Goal: Task Accomplishment & Management: Use online tool/utility

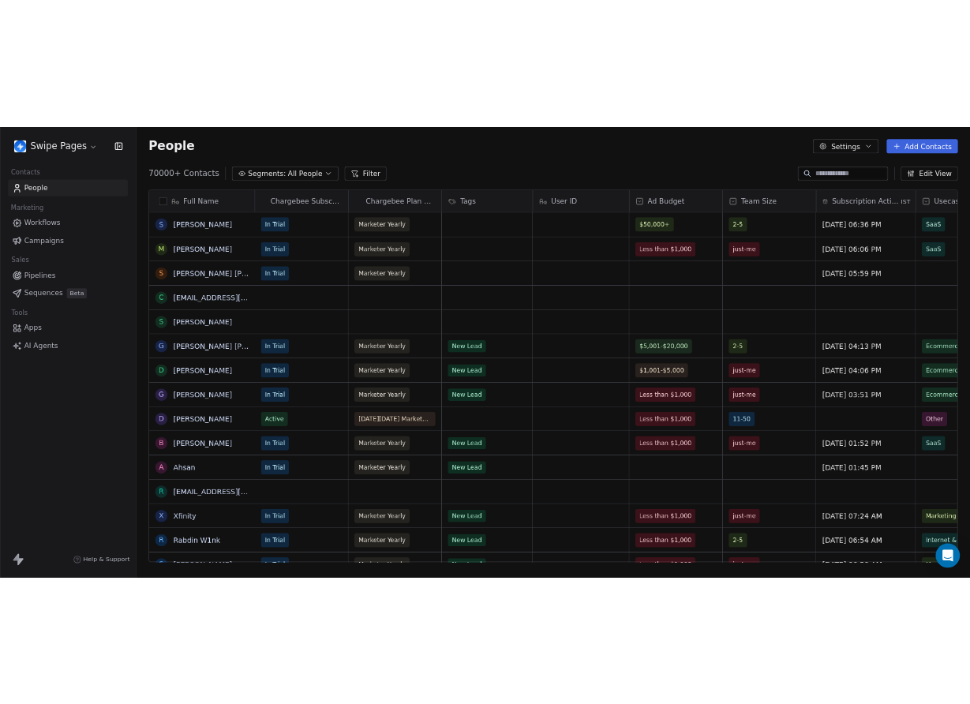
scroll to position [620, 1302]
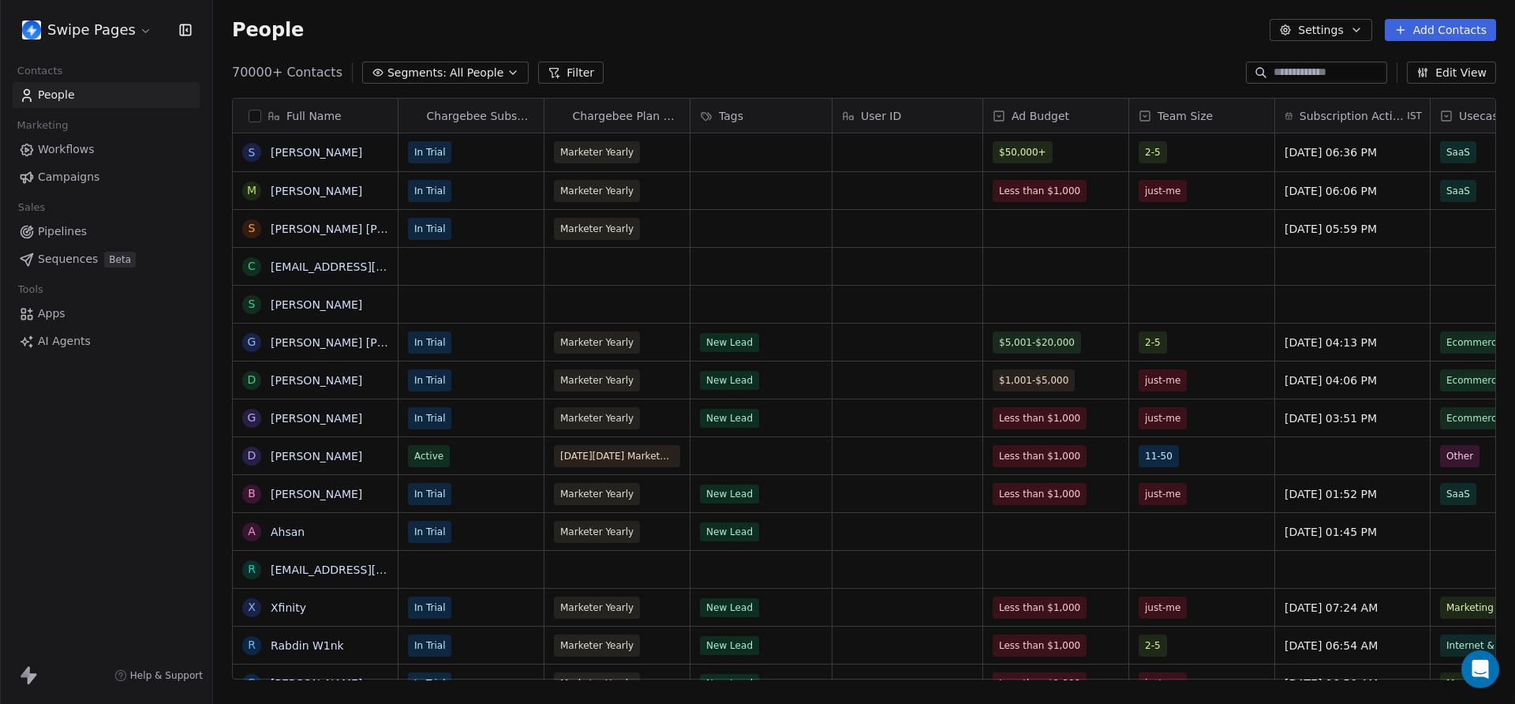
click at [129, 179] on link "Campaigns" at bounding box center [106, 177] width 187 height 26
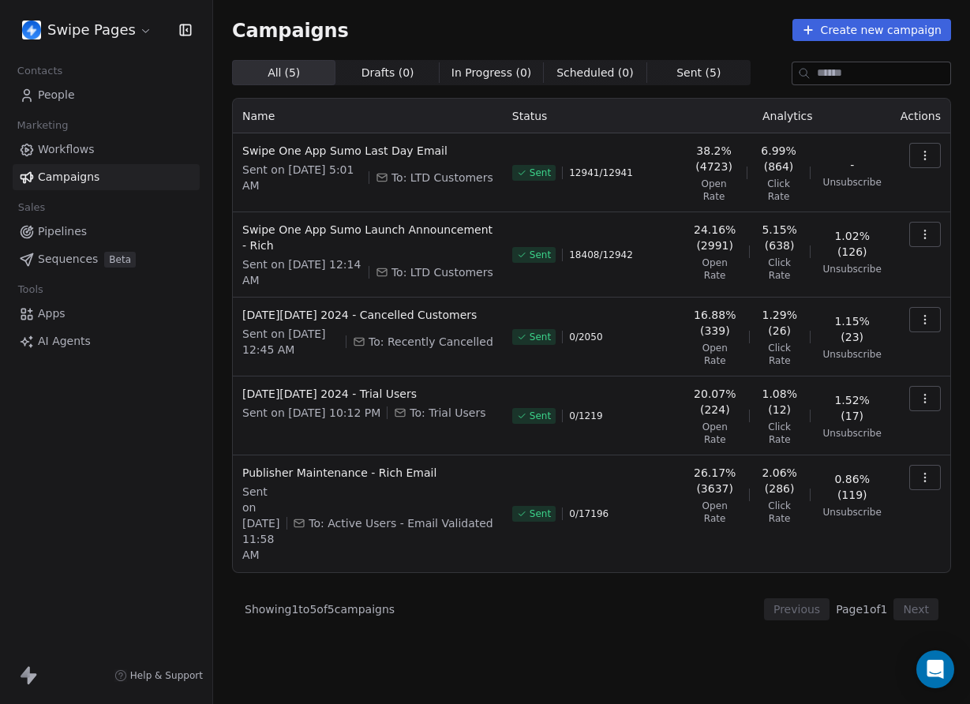
click at [97, 89] on link "People" at bounding box center [106, 95] width 187 height 26
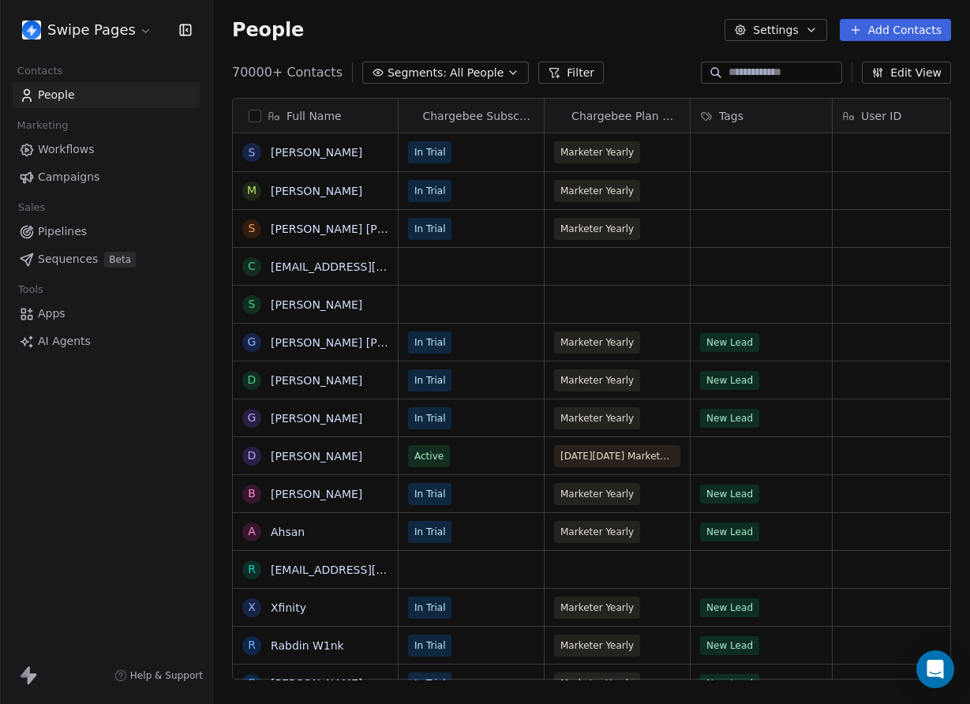
scroll to position [620, 757]
click at [107, 182] on link "Campaigns" at bounding box center [106, 177] width 187 height 26
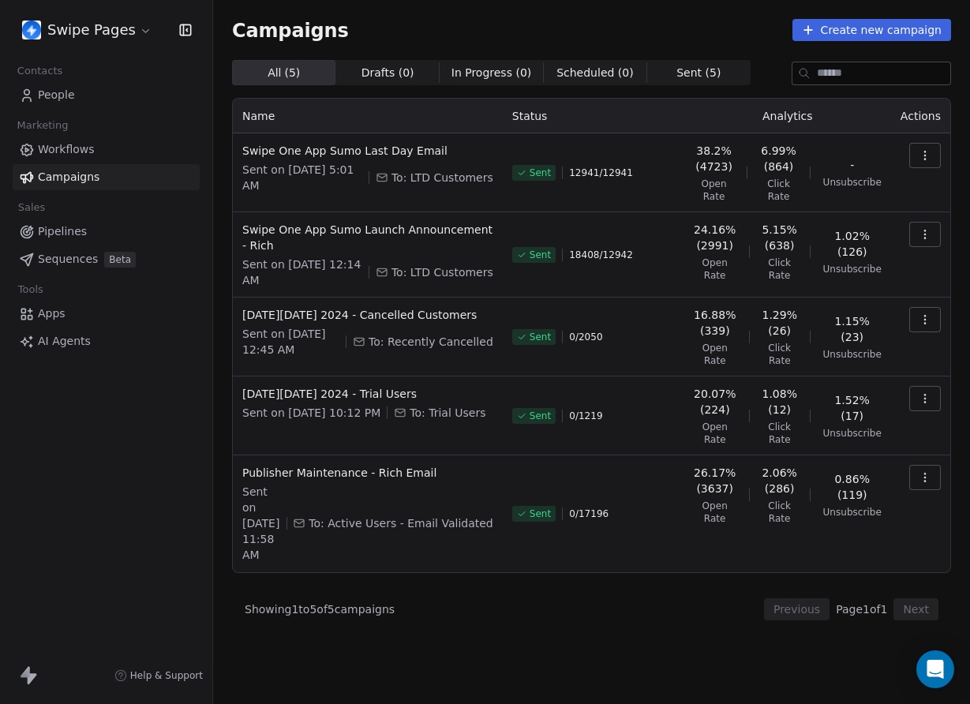
click at [62, 96] on span "People" at bounding box center [56, 95] width 37 height 17
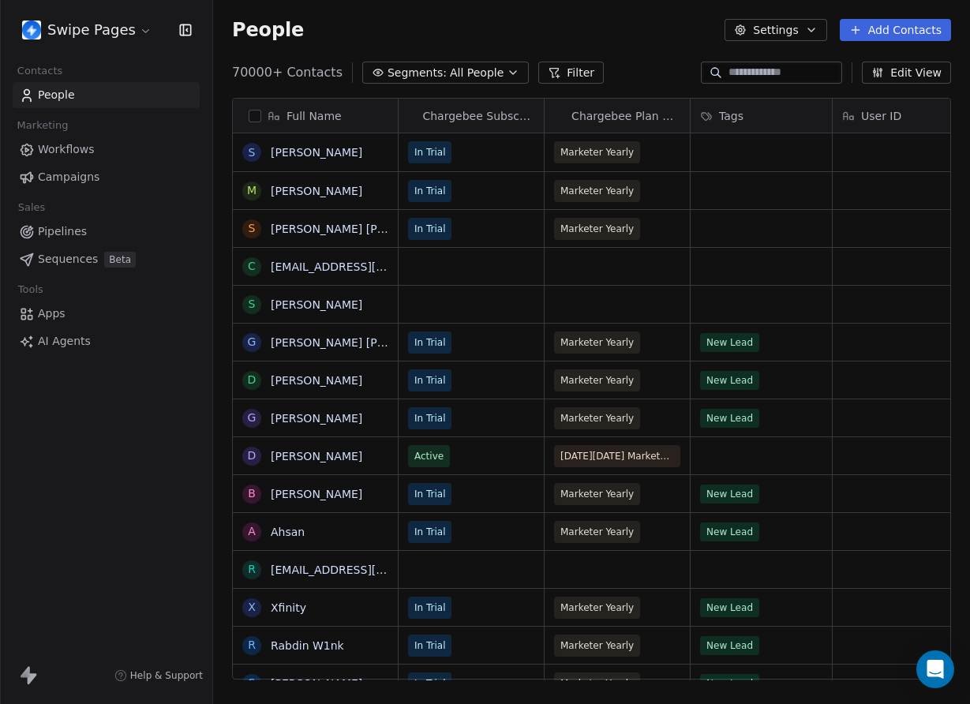
scroll to position [620, 757]
click at [55, 181] on span "Campaigns" at bounding box center [69, 177] width 62 height 17
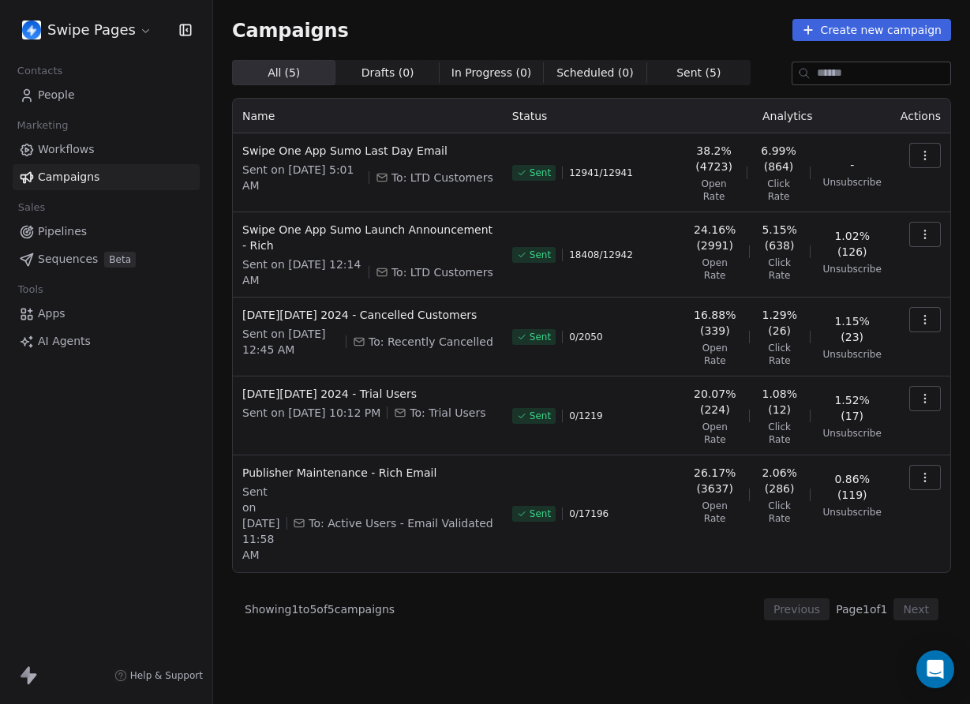
click at [923, 158] on icon "button" at bounding box center [925, 155] width 13 height 13
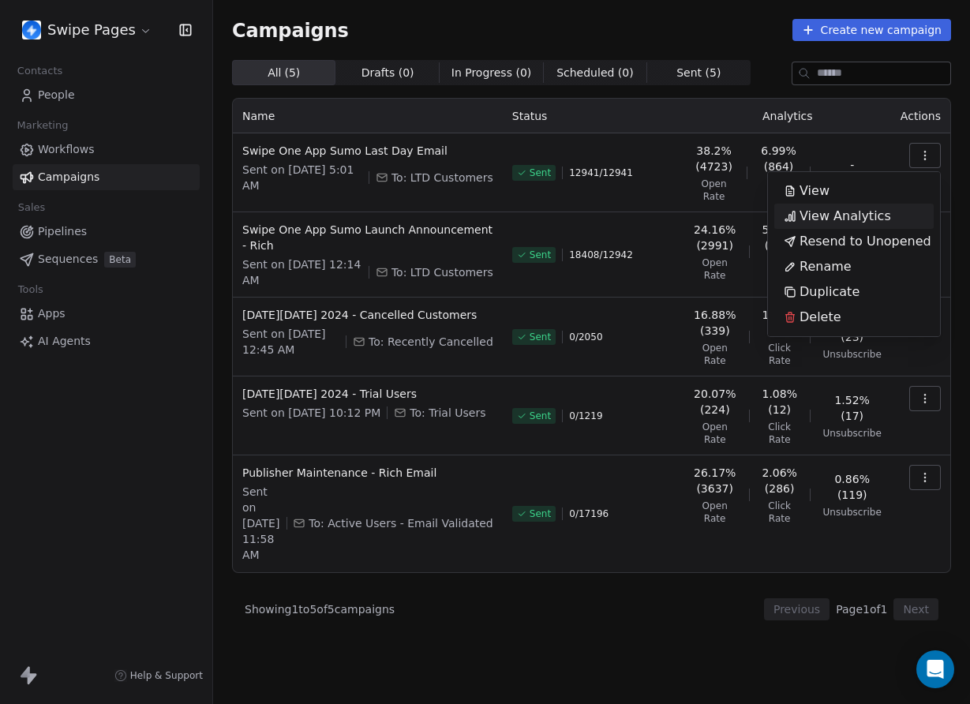
click at [814, 212] on span "View Analytics" at bounding box center [846, 216] width 92 height 19
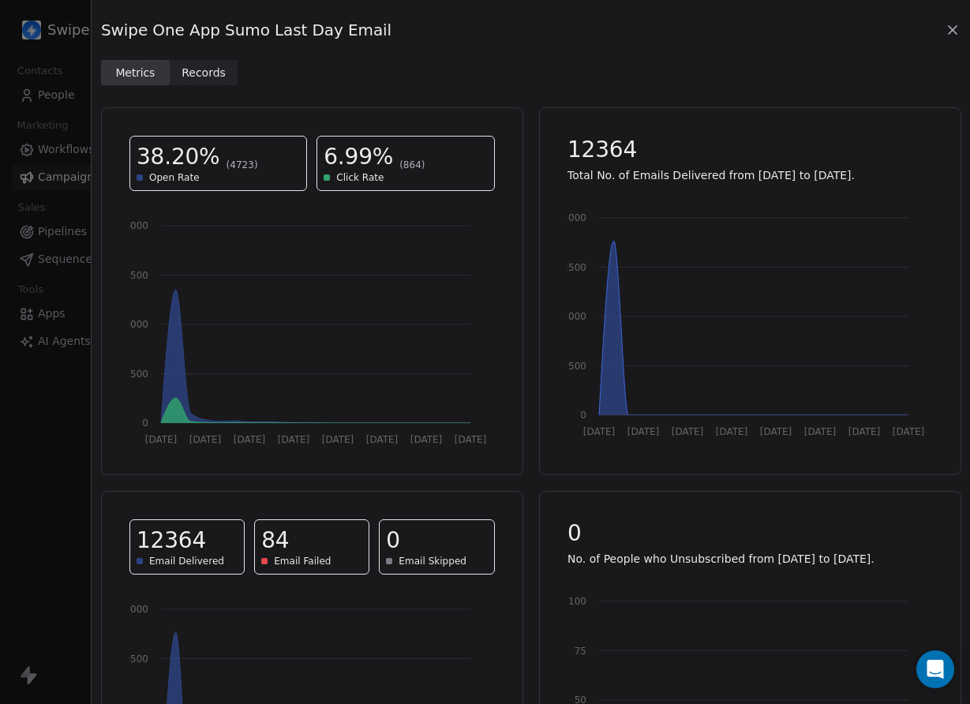
scroll to position [164, 0]
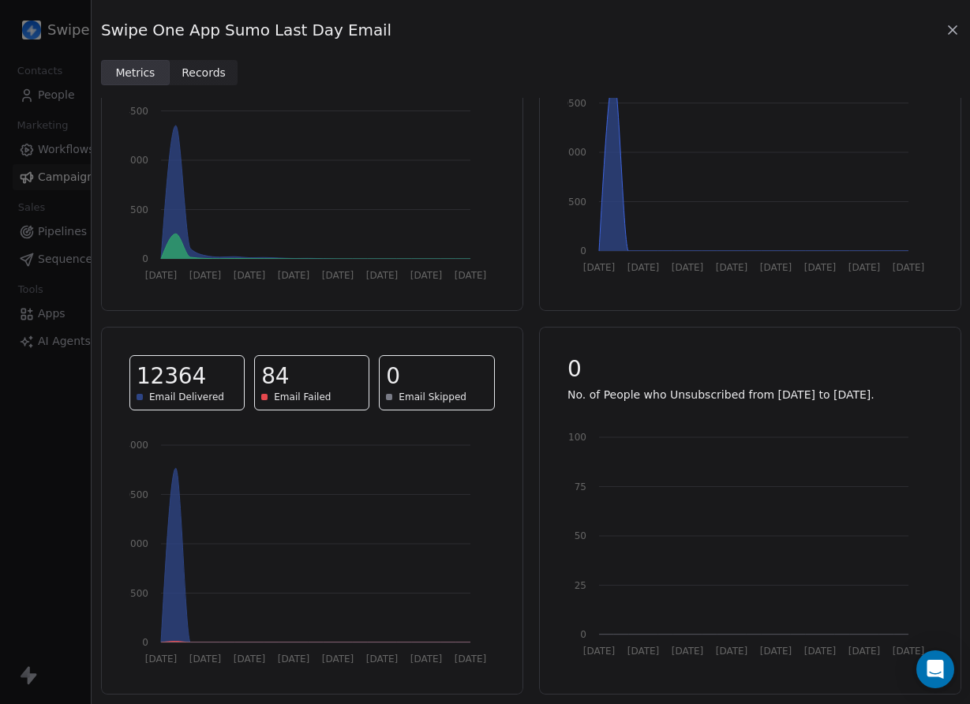
click at [200, 72] on span "Records" at bounding box center [204, 73] width 44 height 17
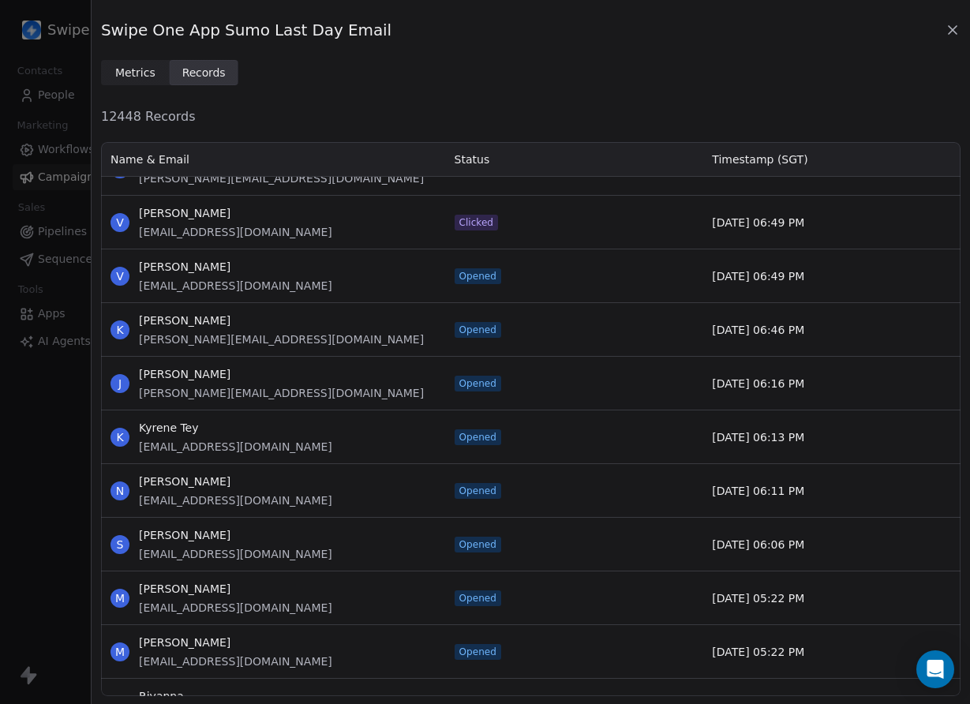
scroll to position [7047, 0]
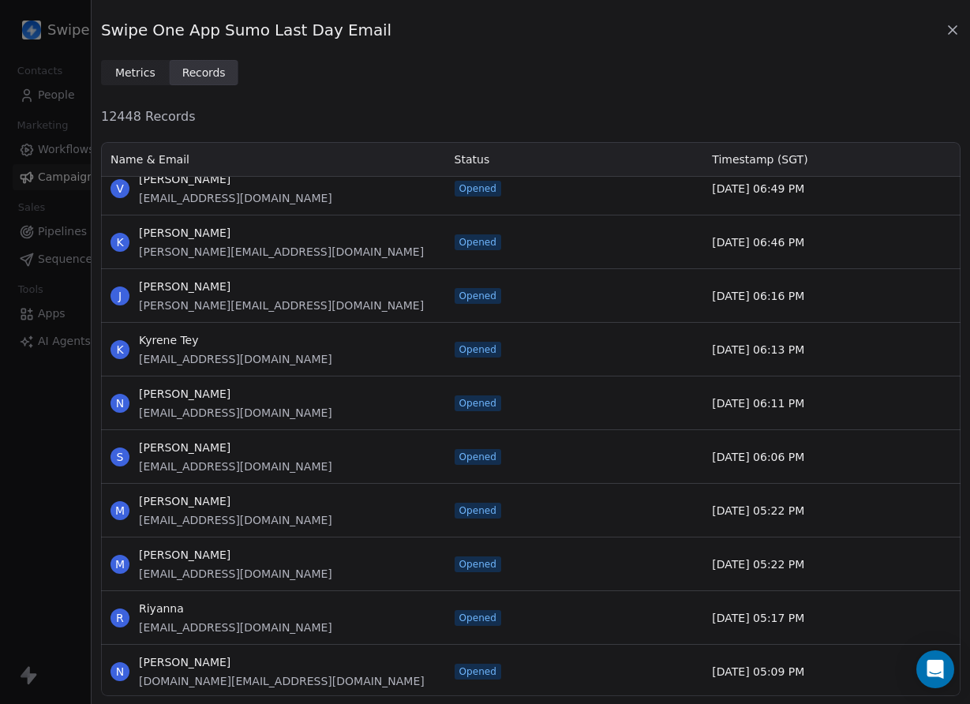
click at [946, 27] on icon at bounding box center [953, 30] width 16 height 16
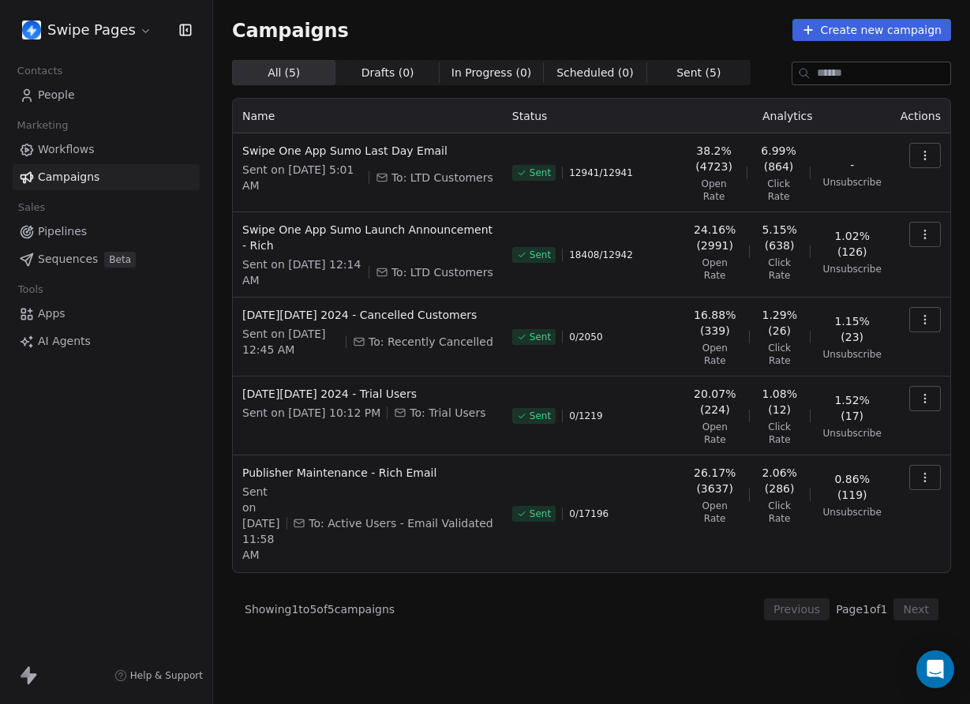
click at [910, 324] on button "button" at bounding box center [925, 319] width 32 height 25
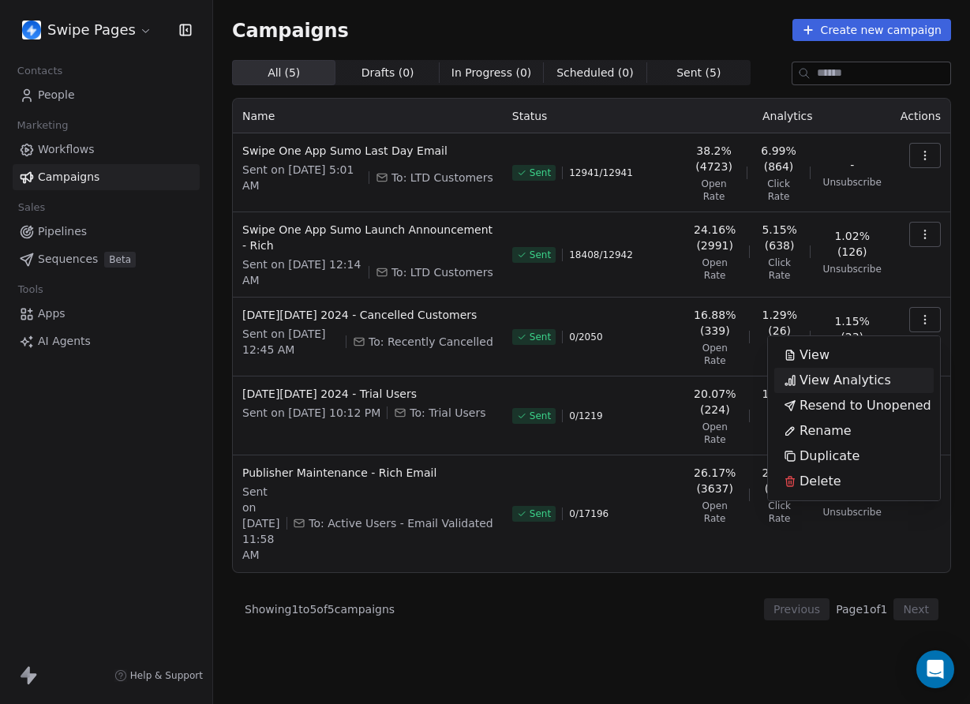
click at [846, 376] on span "View Analytics" at bounding box center [846, 380] width 92 height 19
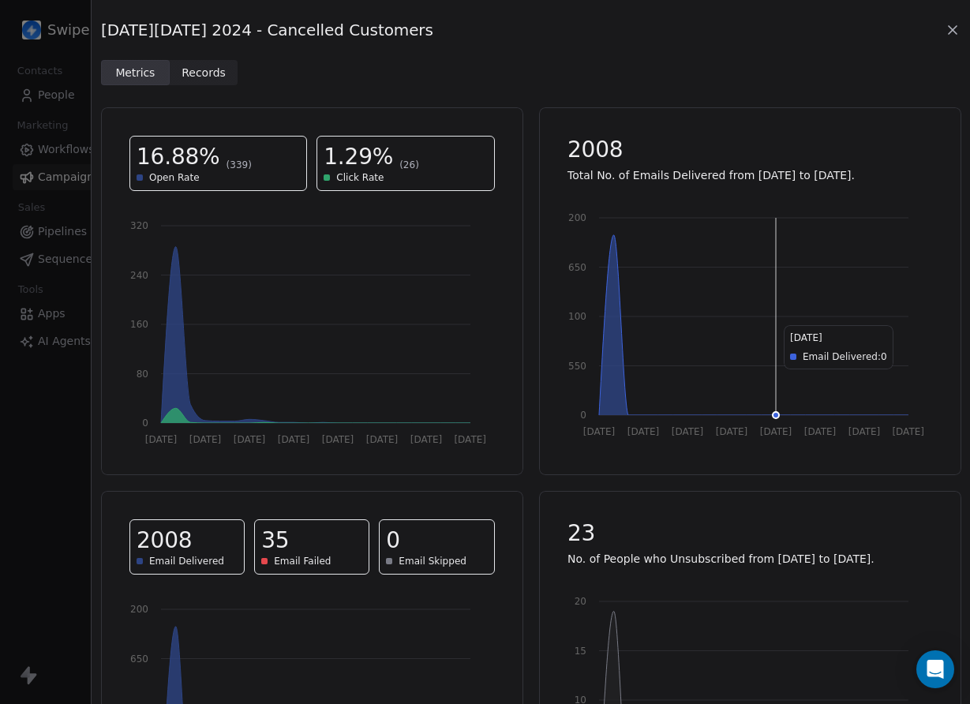
scroll to position [164, 0]
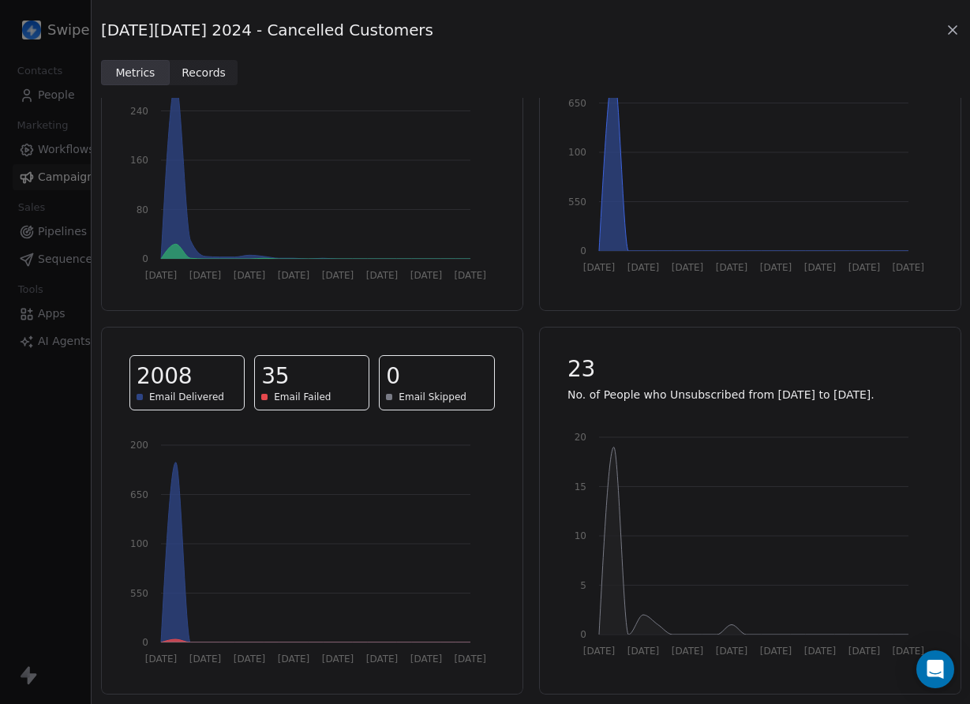
click at [199, 69] on span "Records" at bounding box center [204, 73] width 44 height 17
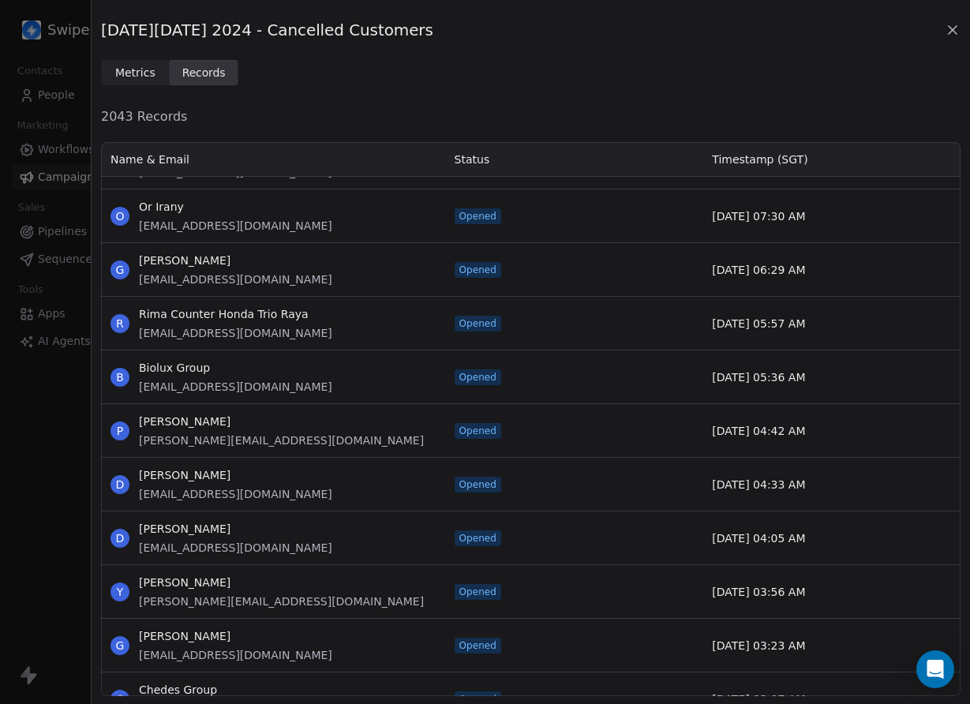
scroll to position [3693, 0]
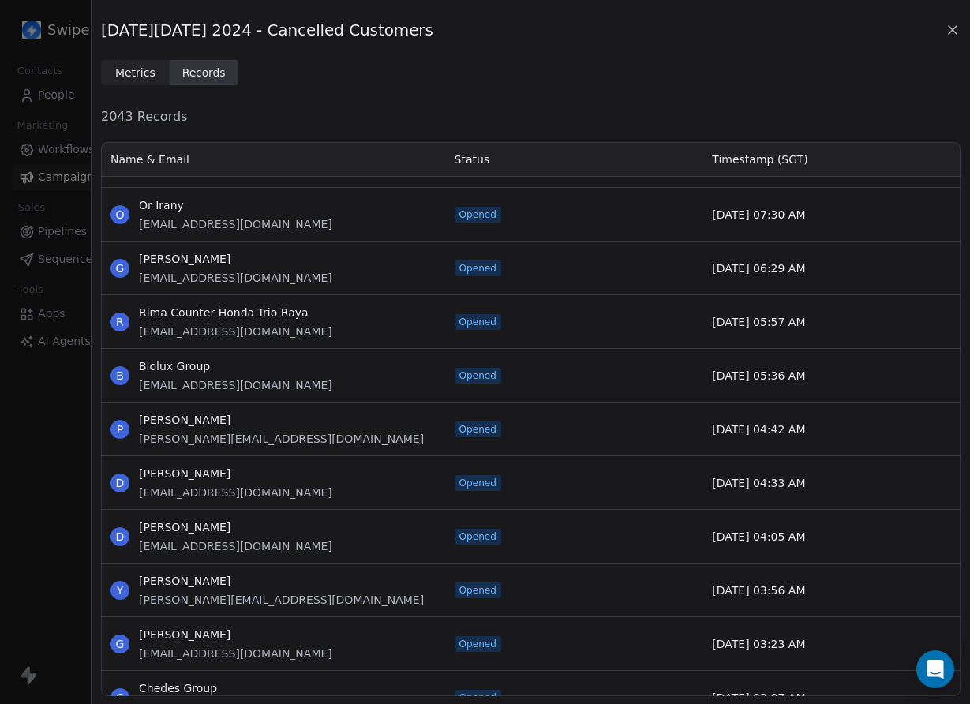
click at [969, 27] on div "Cyber Monday 2024 - Cancelled Customers Metrics Metrics Records Records" at bounding box center [531, 42] width 878 height 85
click at [955, 32] on icon at bounding box center [953, 30] width 8 height 8
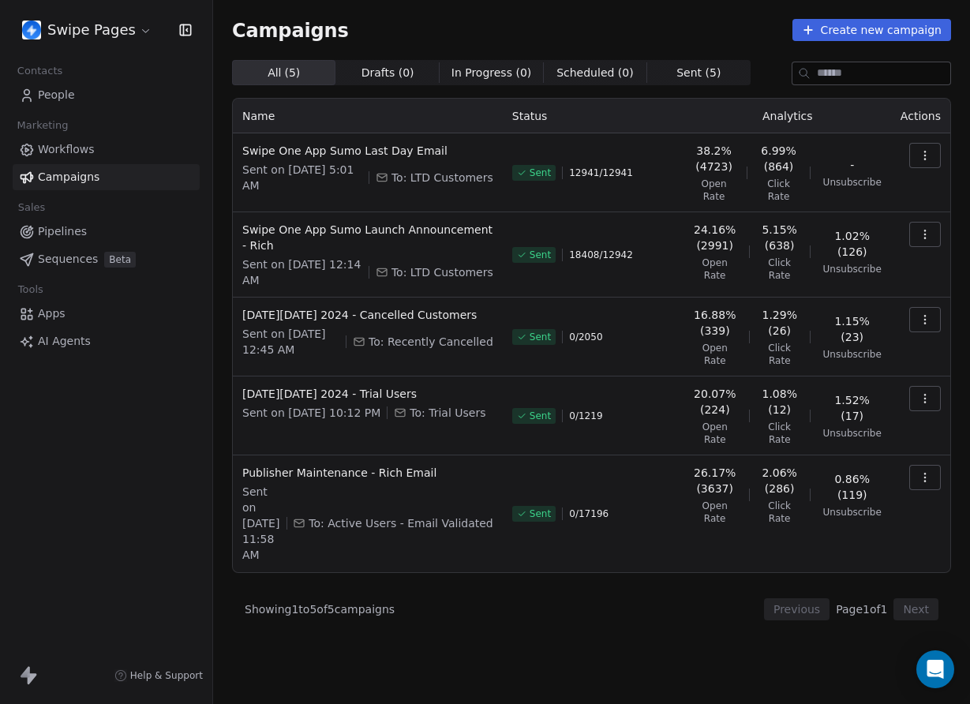
click at [72, 96] on span "People" at bounding box center [56, 95] width 37 height 17
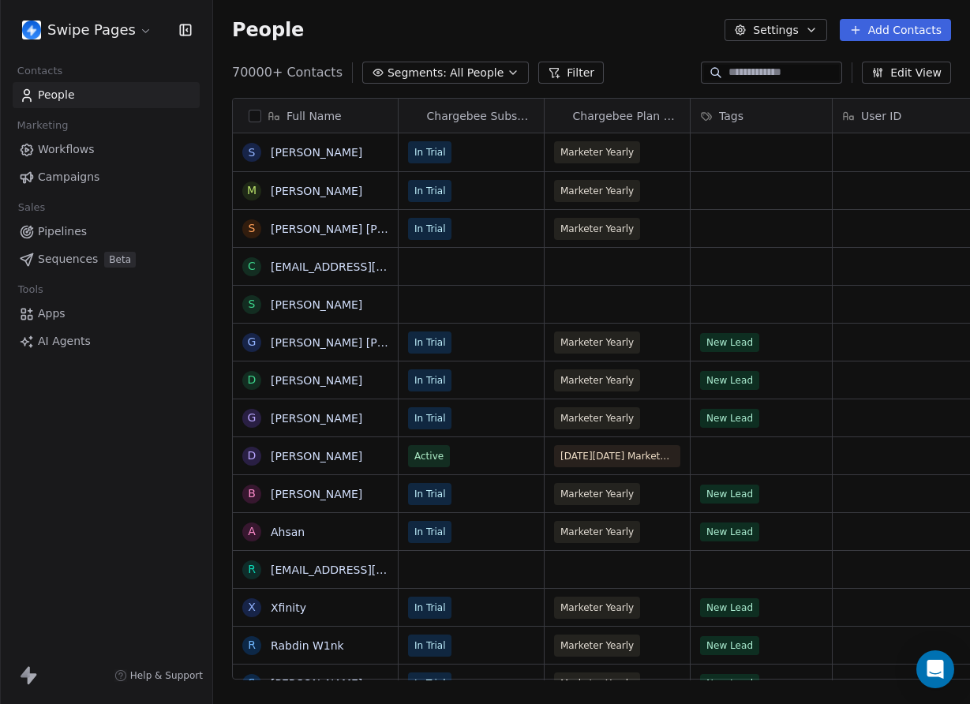
scroll to position [620, 1302]
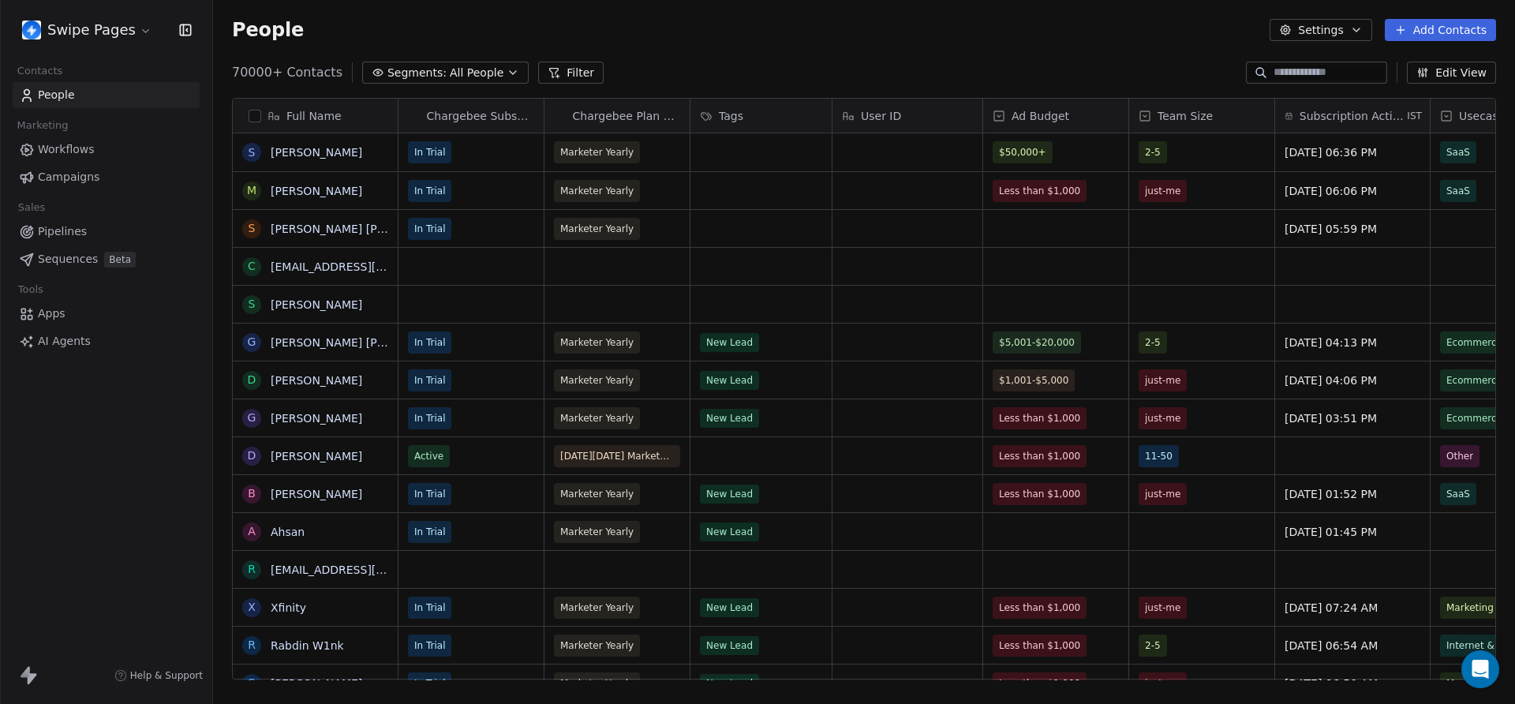
click at [568, 66] on button "Filter" at bounding box center [571, 73] width 66 height 22
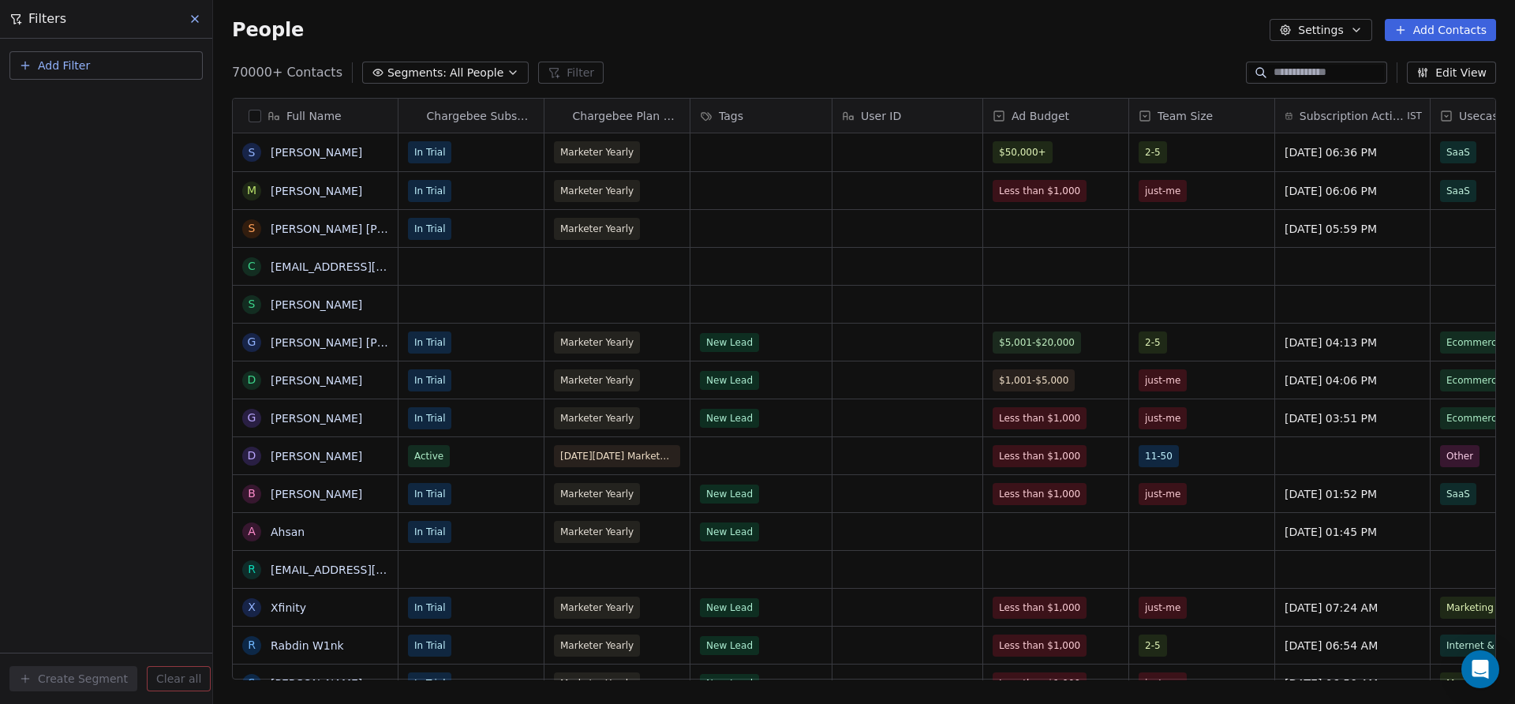
click at [152, 58] on button "Add Filter" at bounding box center [105, 65] width 193 height 28
click at [133, 99] on div "Contact properties" at bounding box center [106, 103] width 160 height 17
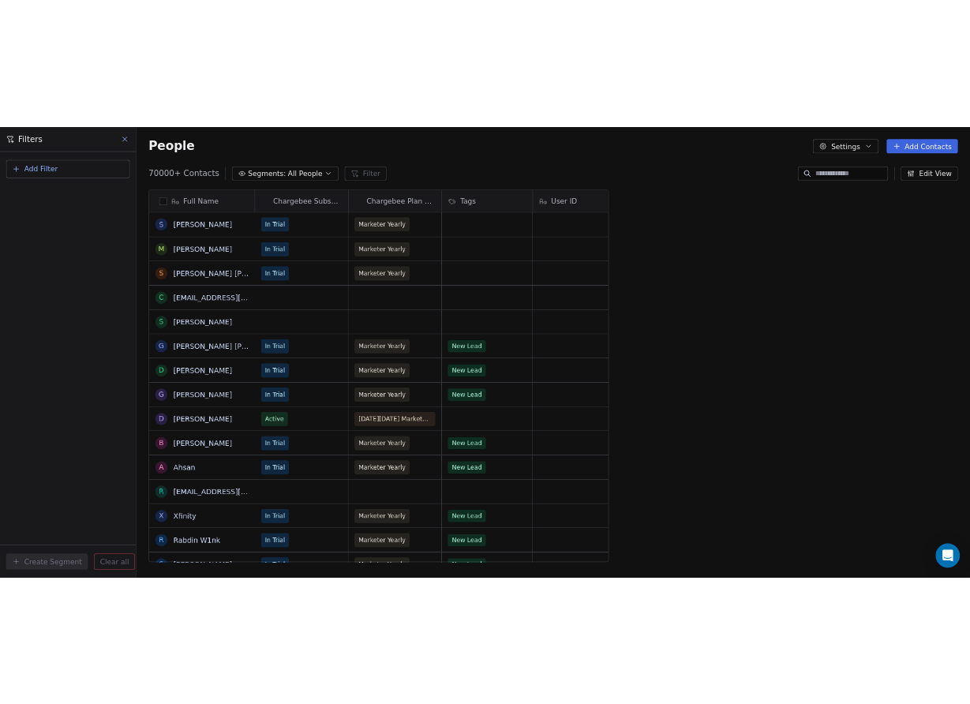
scroll to position [620, 757]
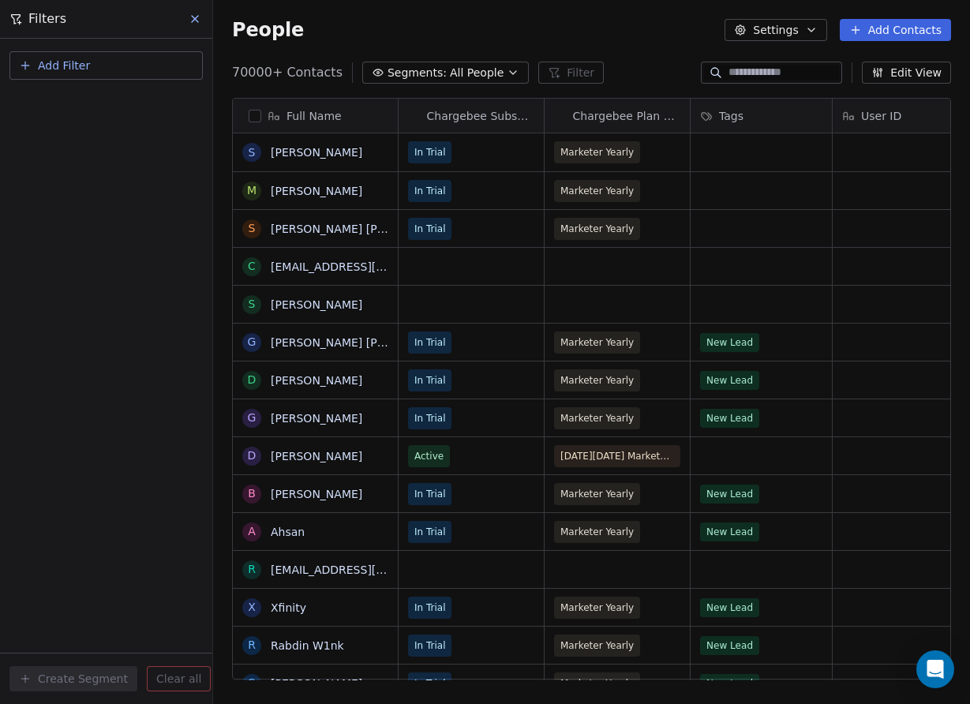
click at [74, 60] on span "Add Filter" at bounding box center [64, 66] width 52 height 17
click at [96, 106] on span "Contact properties" at bounding box center [77, 103] width 103 height 17
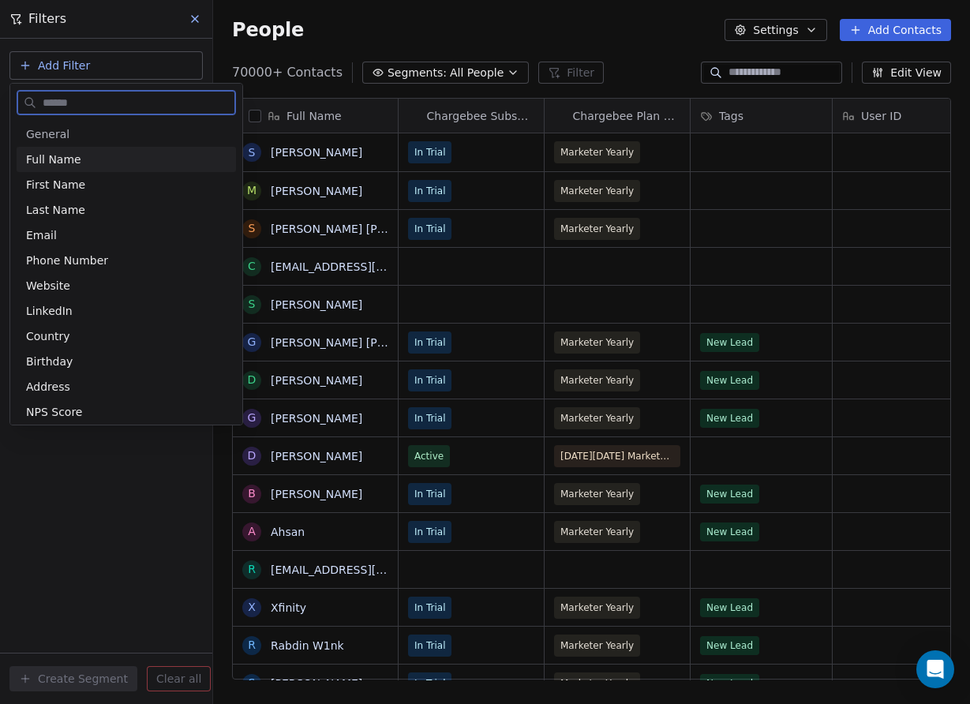
click at [78, 159] on div "Full Name" at bounding box center [126, 160] width 200 height 16
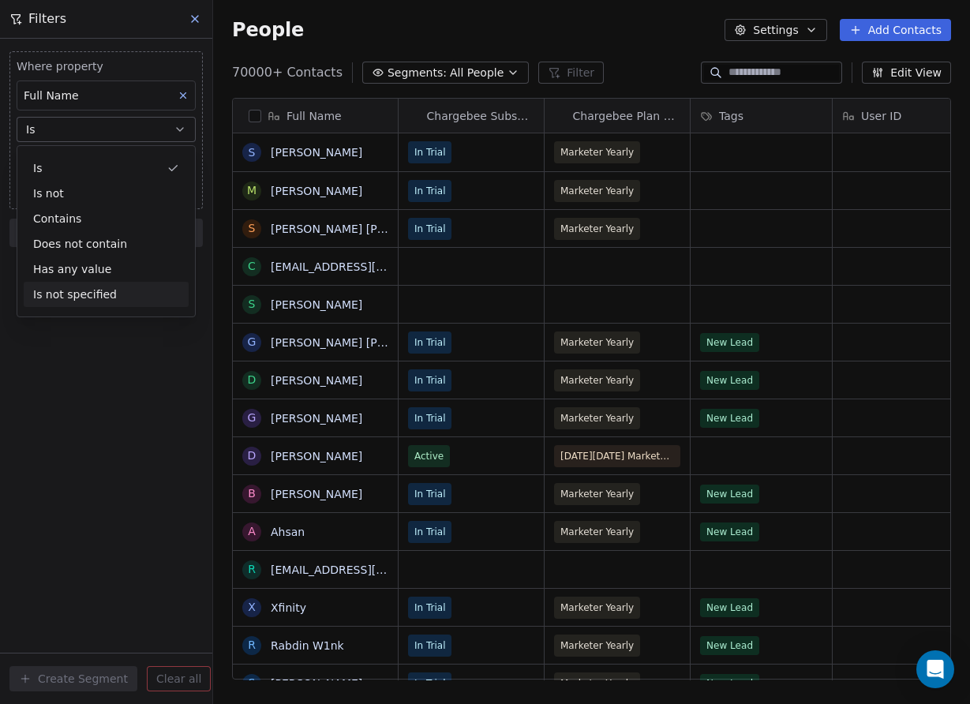
click at [177, 381] on div "Where property Full Name Is Add filter to this group Add another filter Create …" at bounding box center [106, 371] width 212 height 665
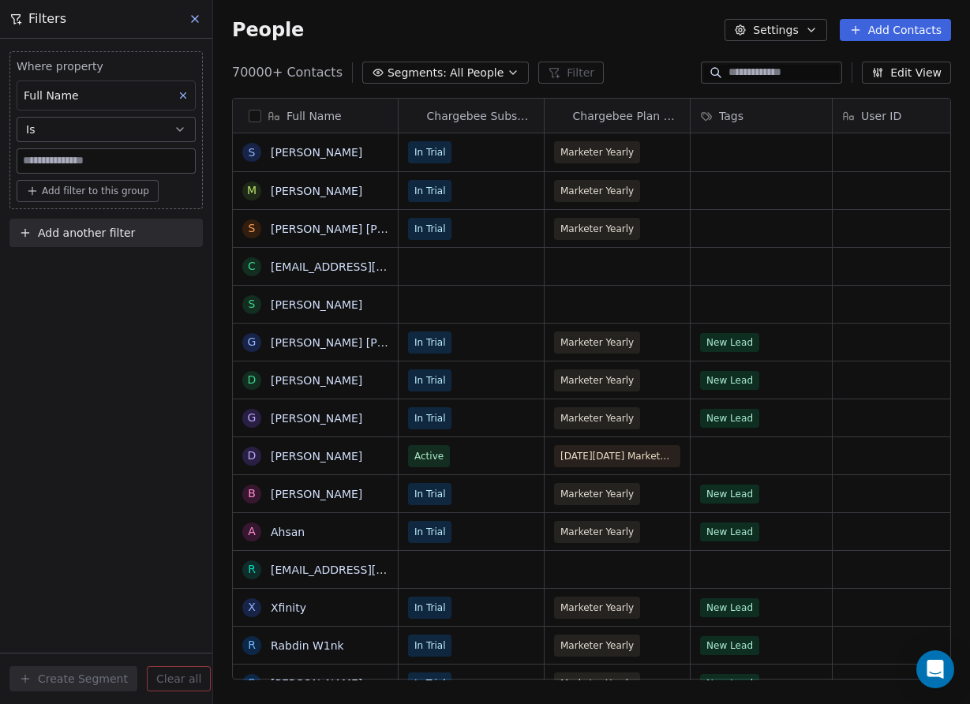
click at [52, 166] on input at bounding box center [106, 161] width 178 height 24
click at [126, 329] on div "Where property Full Name Is Add filter to this group Add another filter Create …" at bounding box center [106, 371] width 212 height 665
click at [83, 162] on input at bounding box center [106, 161] width 178 height 24
type input "*"
click at [140, 333] on div "Where property Full Name Is * Add filter to this group Add another filter Creat…" at bounding box center [106, 371] width 212 height 665
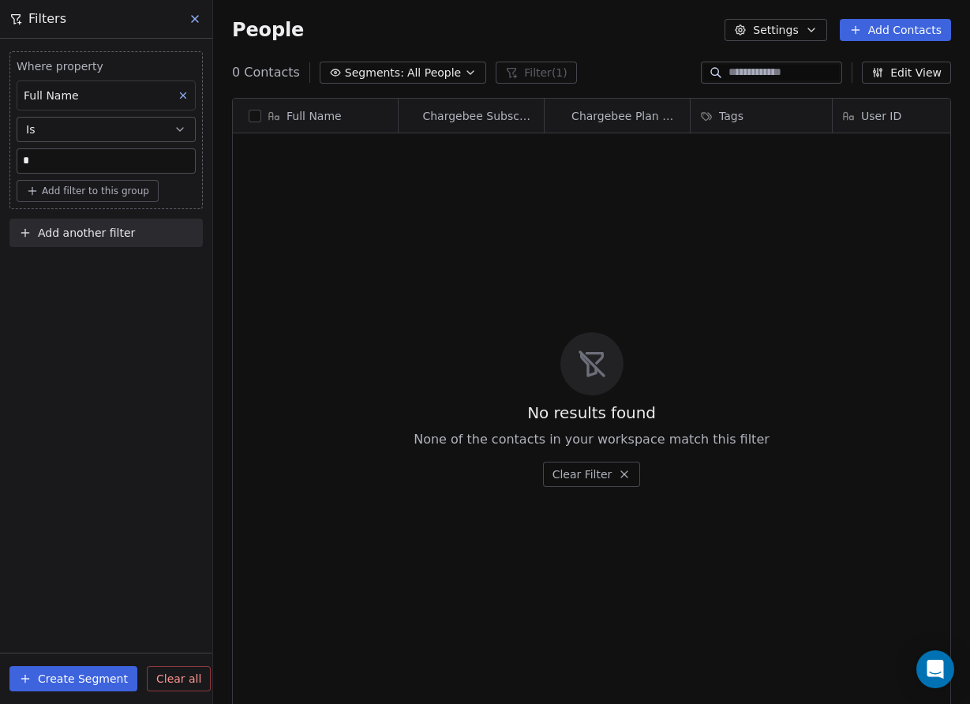
click at [116, 127] on button "Is" at bounding box center [106, 129] width 179 height 25
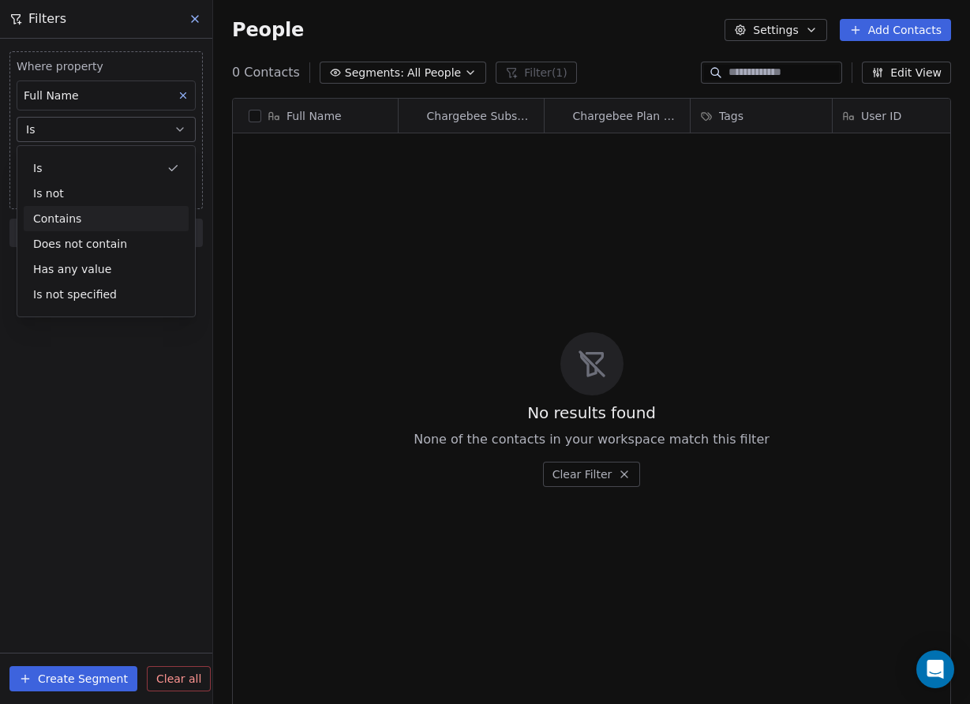
click at [92, 212] on div "Contains" at bounding box center [106, 218] width 165 height 25
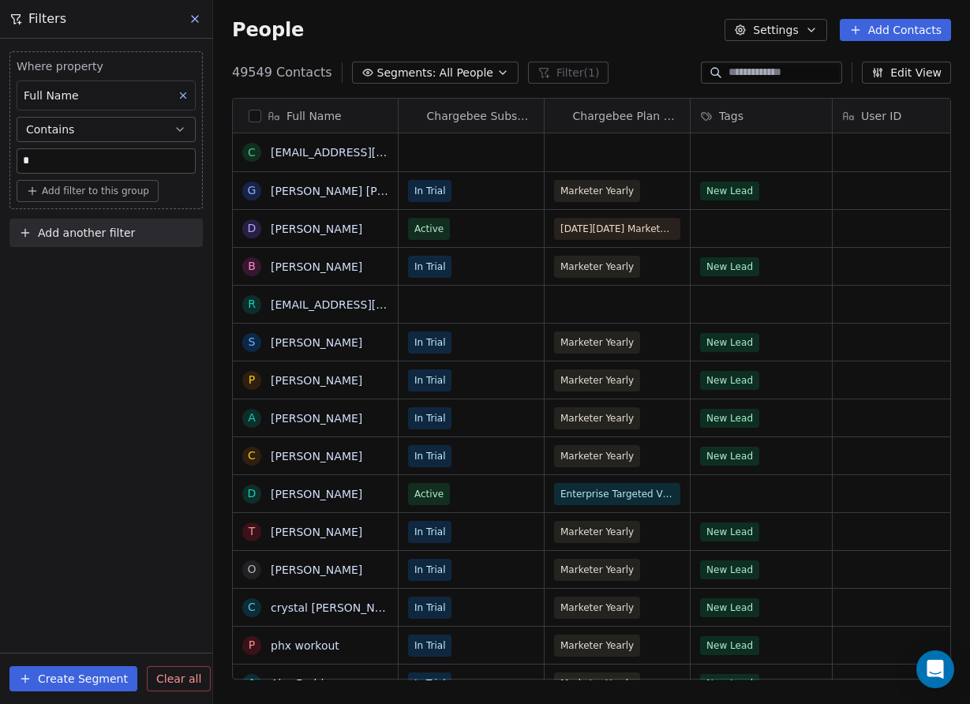
click at [145, 90] on div "Full Name" at bounding box center [106, 96] width 179 height 30
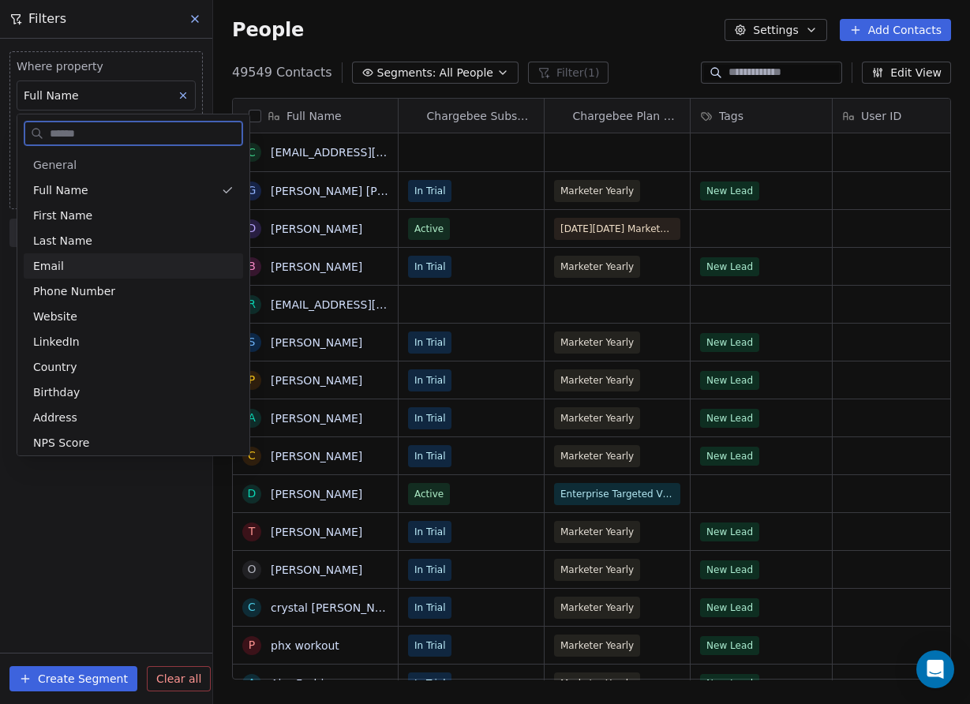
click at [121, 253] on div "Email" at bounding box center [133, 265] width 219 height 25
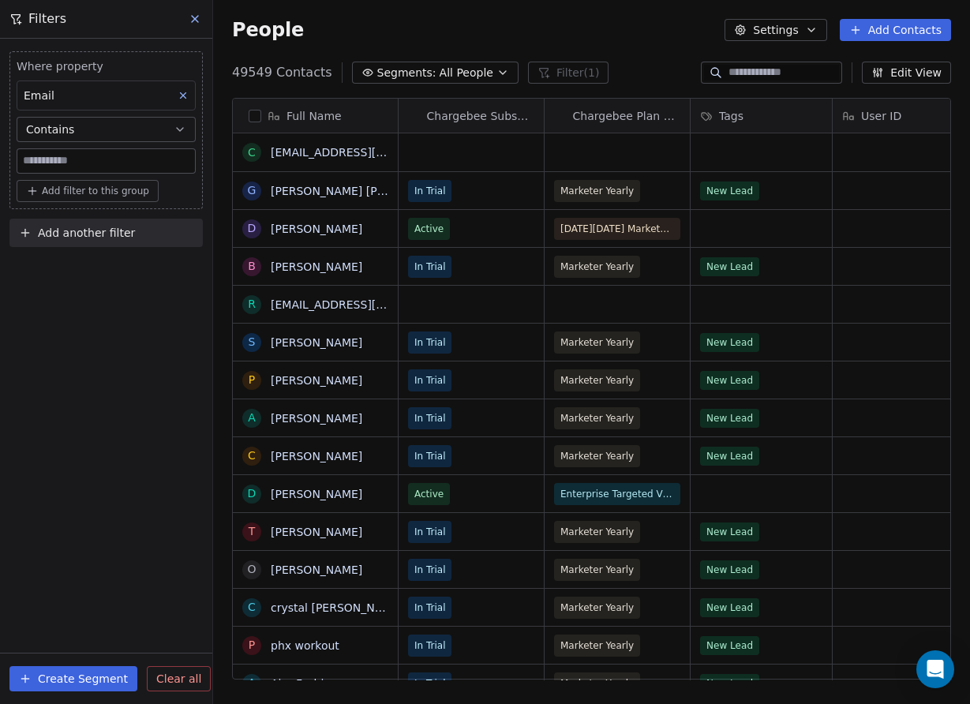
click at [97, 271] on div "Where property Email Contains Add filter to this group Add another filter Creat…" at bounding box center [106, 371] width 212 height 665
click at [99, 163] on input at bounding box center [106, 161] width 178 height 24
click at [47, 361] on div "Where property Email Contains ** Add filter to this group Add another filter Cr…" at bounding box center [106, 371] width 212 height 665
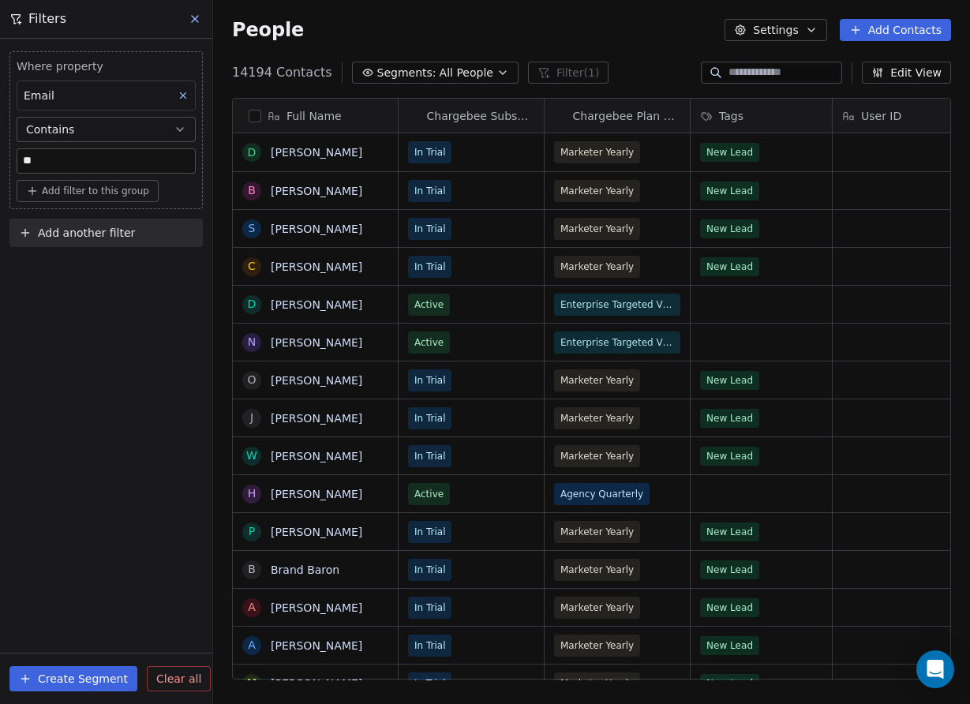
click at [79, 163] on input "**" at bounding box center [106, 161] width 178 height 24
type input "*"
click at [45, 280] on div "Where property Email Contains Add filter to this group Add another filter Creat…" at bounding box center [106, 371] width 212 height 665
click at [174, 133] on icon "button" at bounding box center [180, 129] width 13 height 13
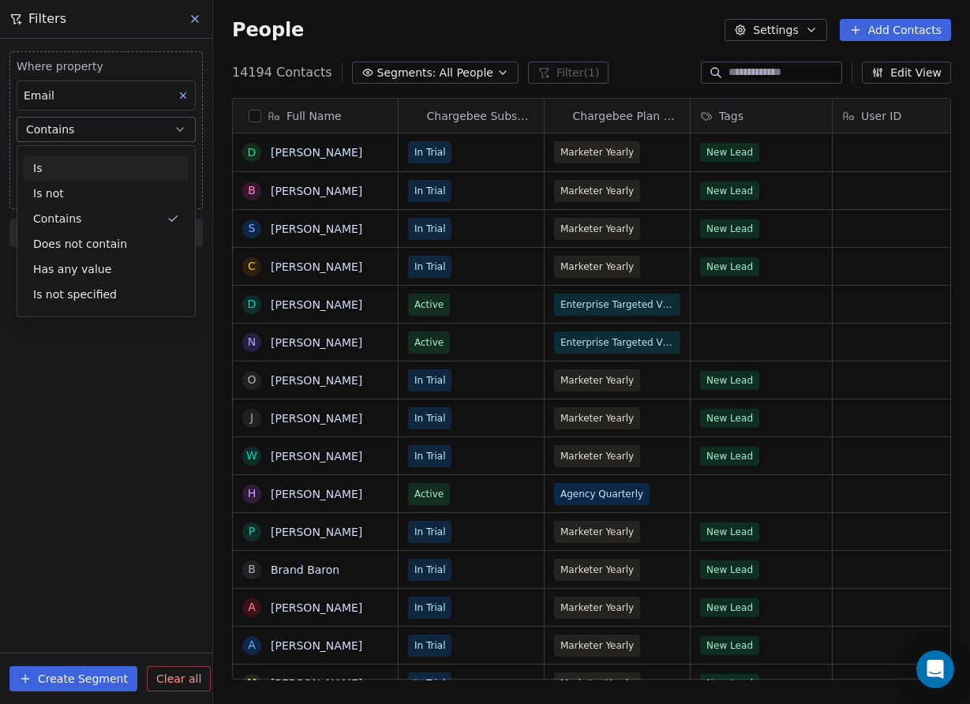
click at [127, 161] on div "Is" at bounding box center [106, 167] width 165 height 25
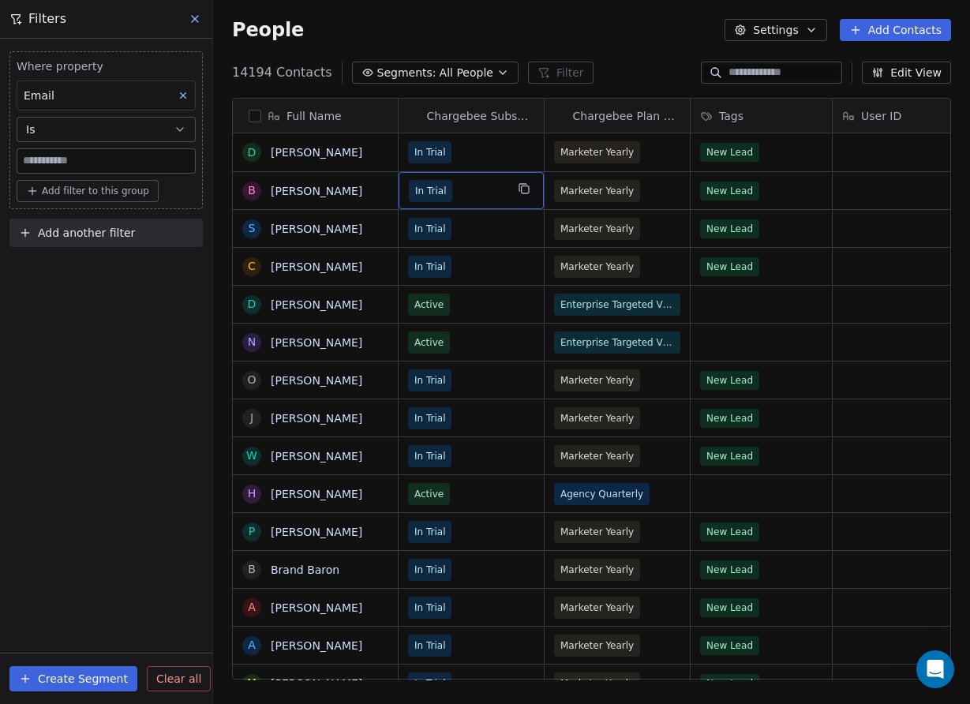
click at [476, 191] on span "In Trial" at bounding box center [457, 191] width 96 height 22
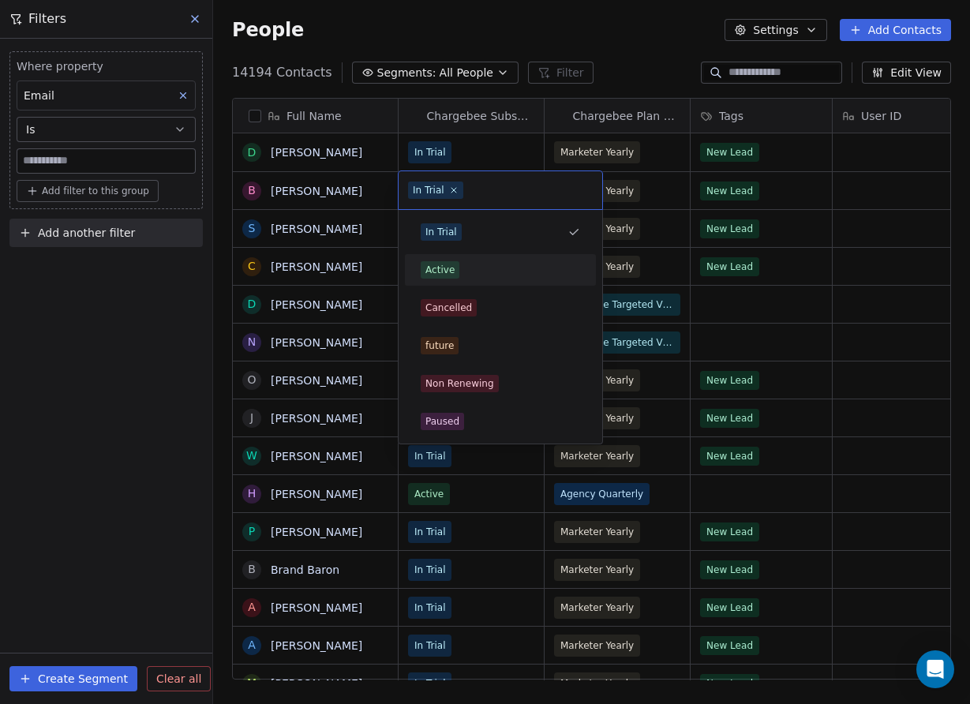
click at [470, 263] on div "Active" at bounding box center [500, 269] width 159 height 17
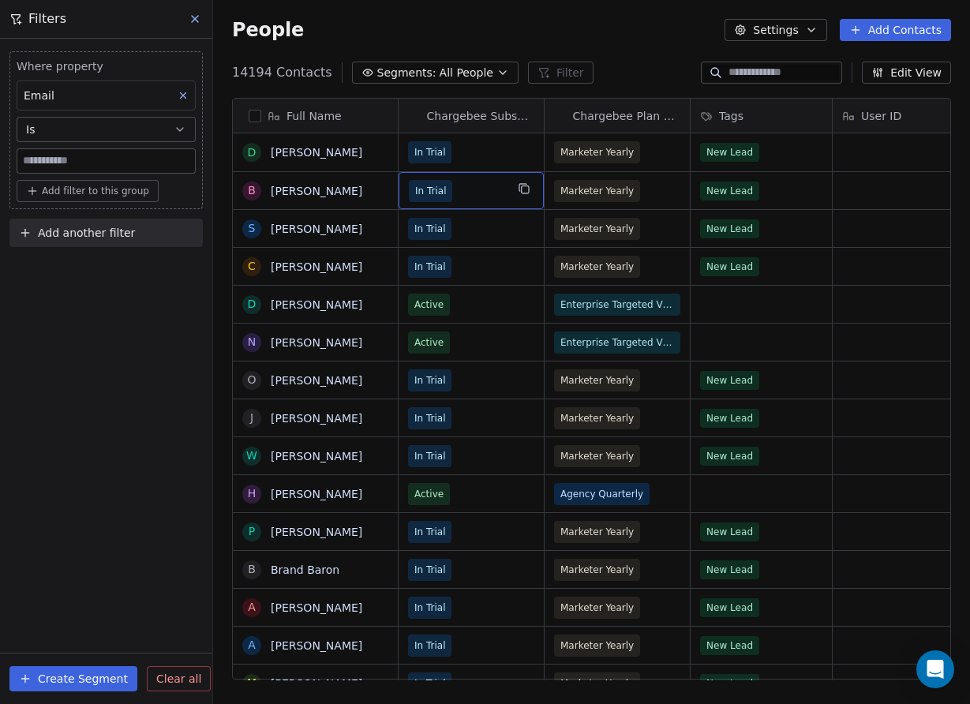
click at [148, 317] on div "Where property Email Is Add filter to this group Add another filter Create Segm…" at bounding box center [106, 371] width 212 height 665
click at [466, 203] on div "In Trial" at bounding box center [471, 190] width 145 height 37
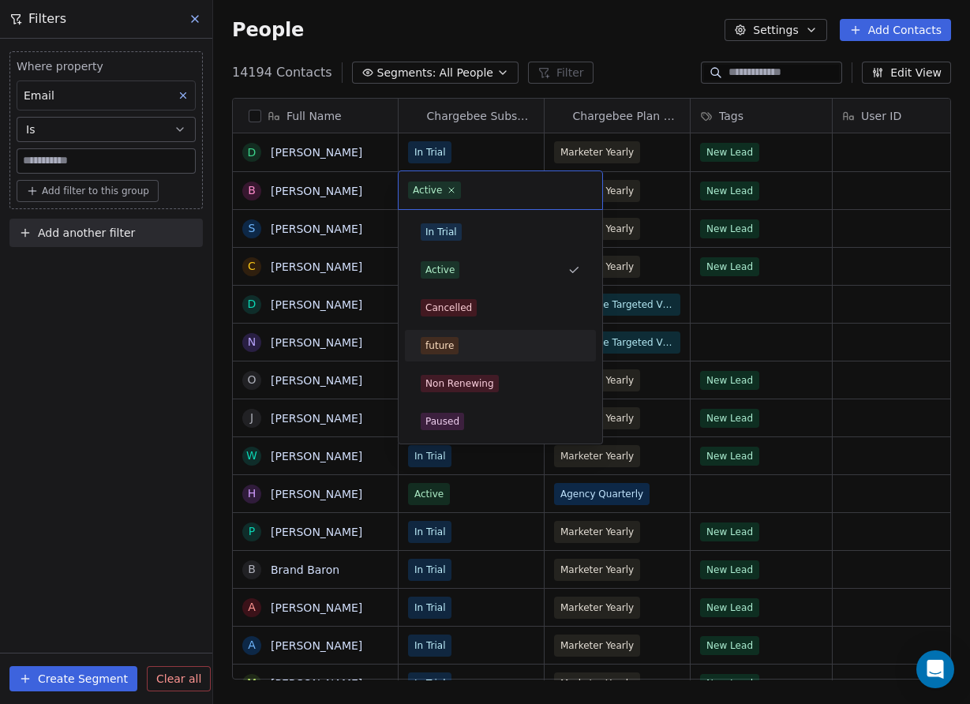
click at [467, 346] on div "future" at bounding box center [500, 345] width 159 height 17
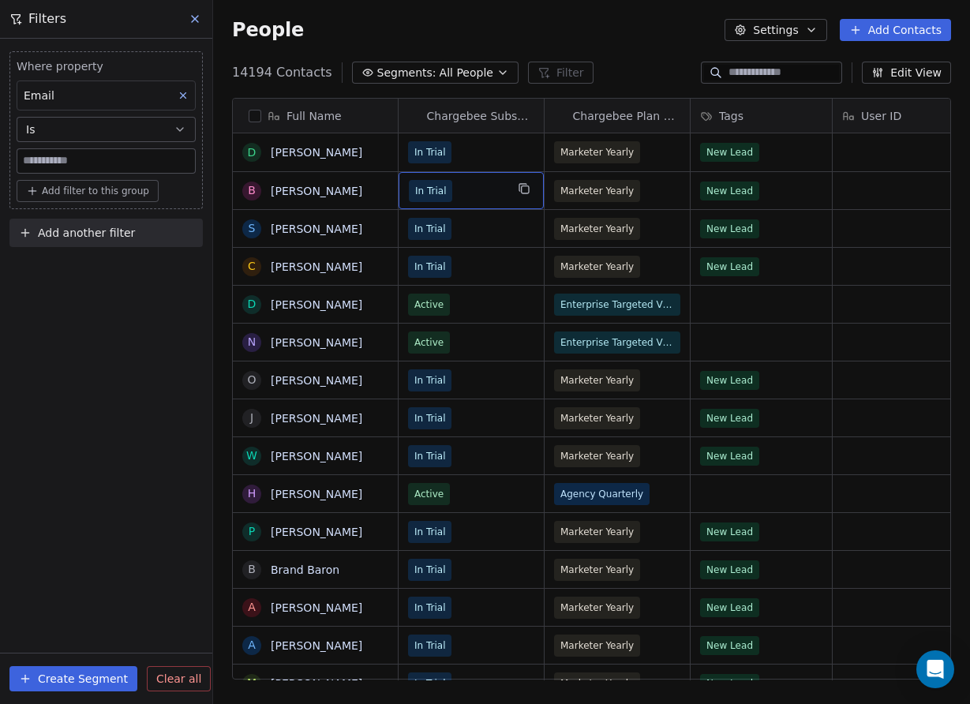
click at [107, 269] on div "Where property Email Is Add filter to this group Add another filter Create Segm…" at bounding box center [106, 371] width 212 height 665
click at [189, 28] on button at bounding box center [196, 19] width 24 height 22
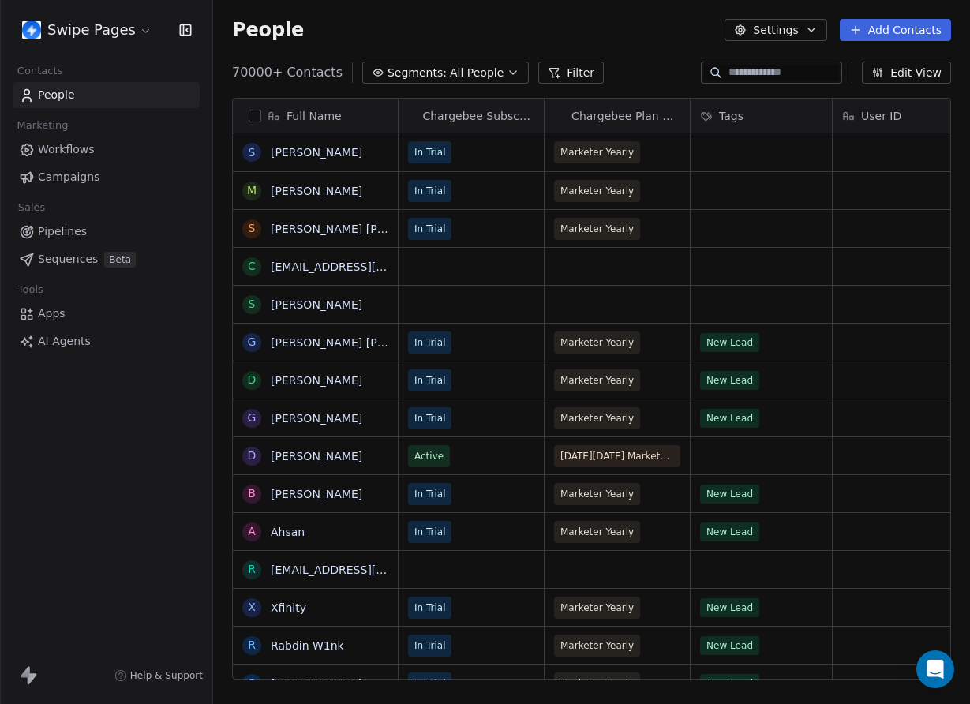
scroll to position [620, 757]
click at [538, 77] on button "Filter" at bounding box center [571, 73] width 66 height 22
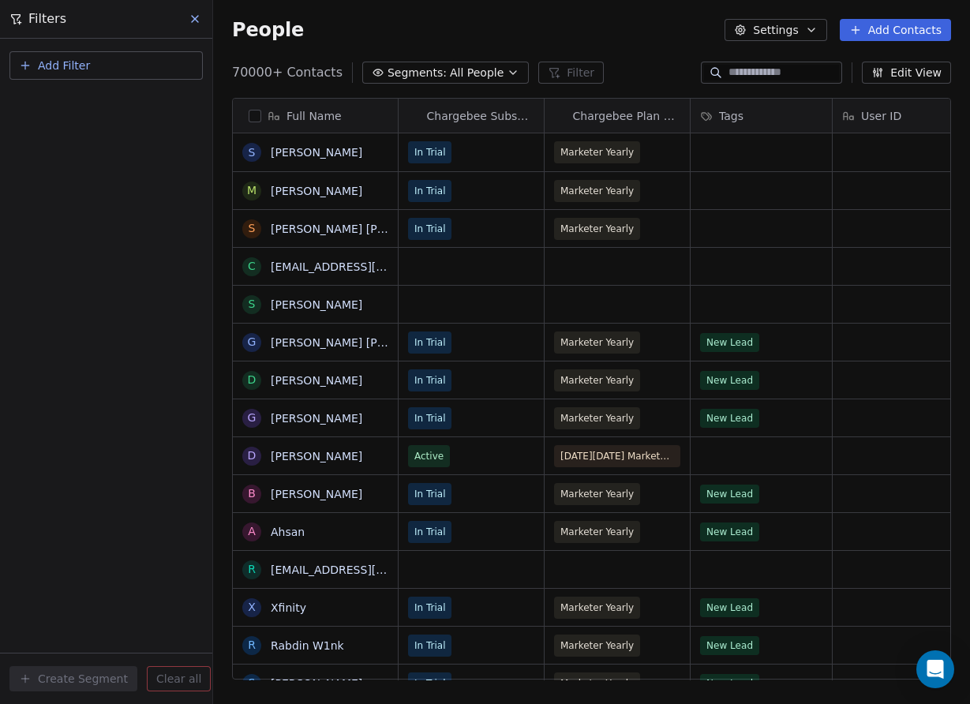
click at [94, 65] on button "Add Filter" at bounding box center [105, 65] width 193 height 28
click at [81, 112] on div "Contact properties" at bounding box center [106, 102] width 179 height 25
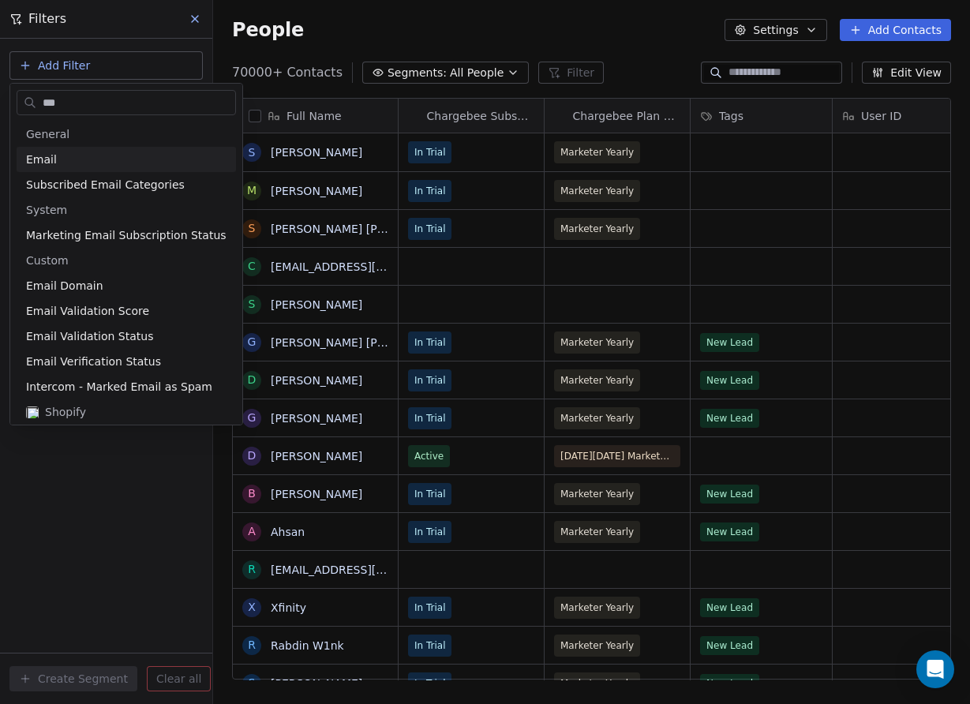
type input "***"
click at [73, 153] on div "Email" at bounding box center [126, 160] width 200 height 16
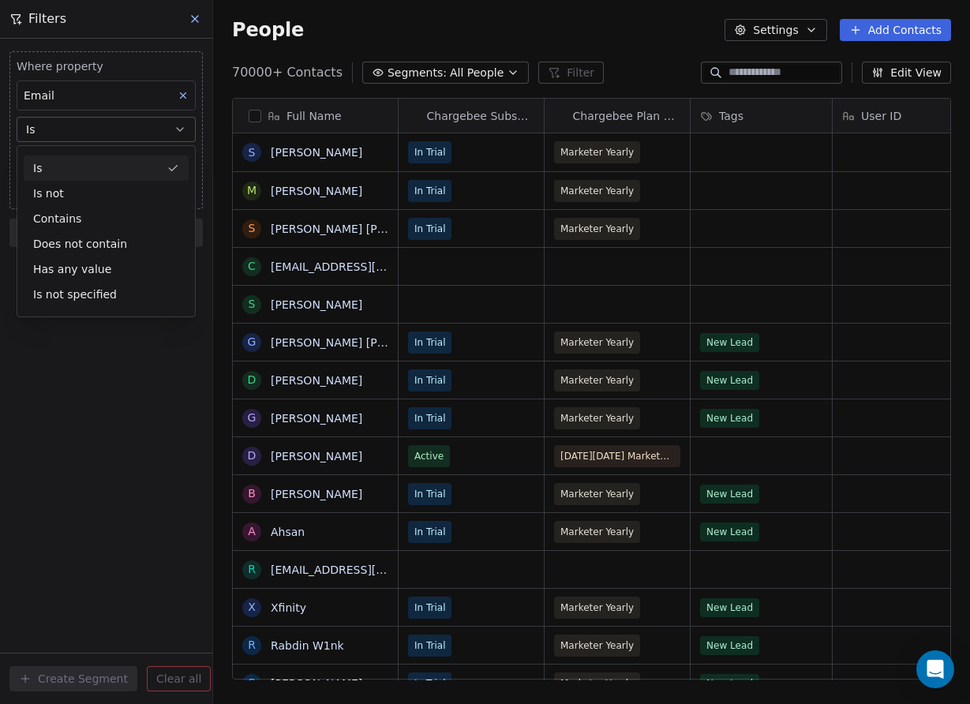
click at [139, 69] on span "Where property" at bounding box center [106, 66] width 179 height 16
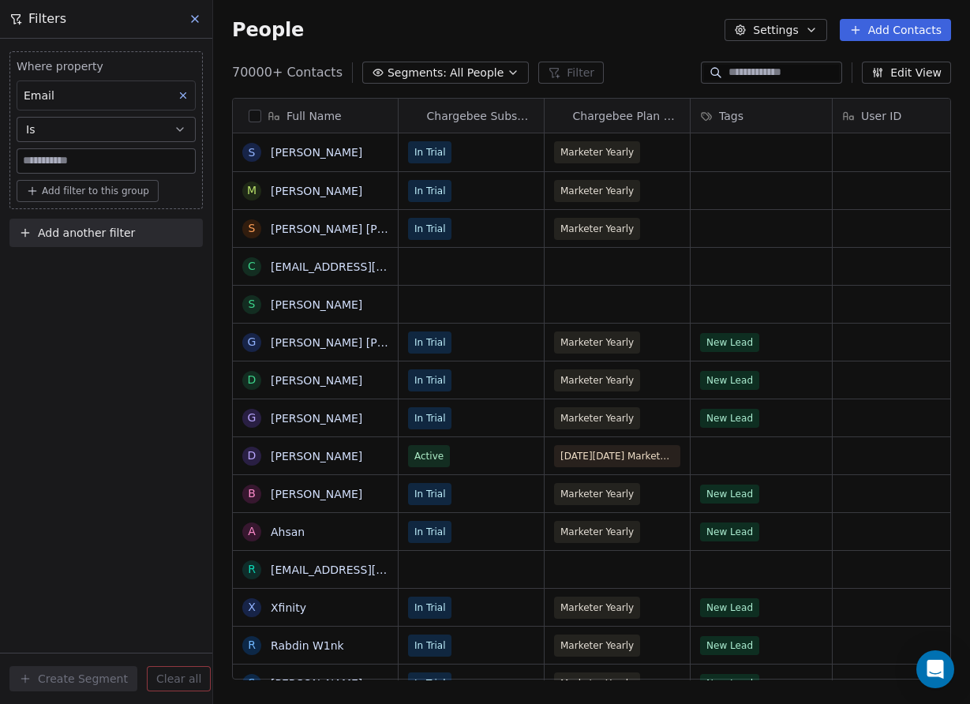
click at [119, 170] on input at bounding box center [106, 161] width 178 height 24
click at [28, 349] on div "Where property Email Is Add filter to this group Add another filter Create Segm…" at bounding box center [106, 371] width 212 height 665
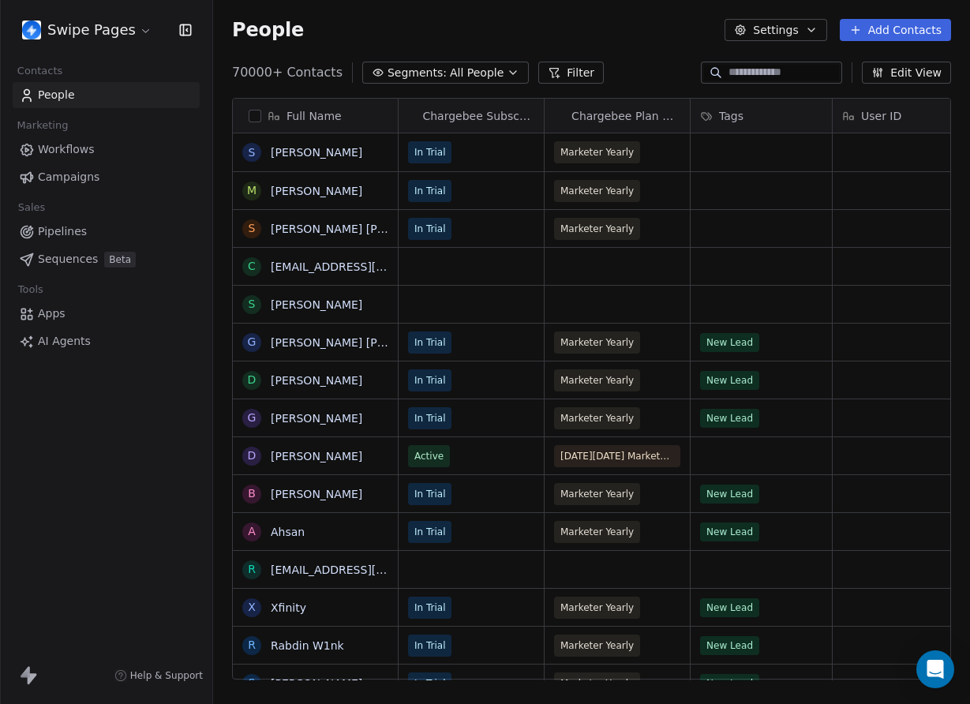
scroll to position [620, 757]
click at [571, 72] on button "Filter" at bounding box center [571, 73] width 66 height 22
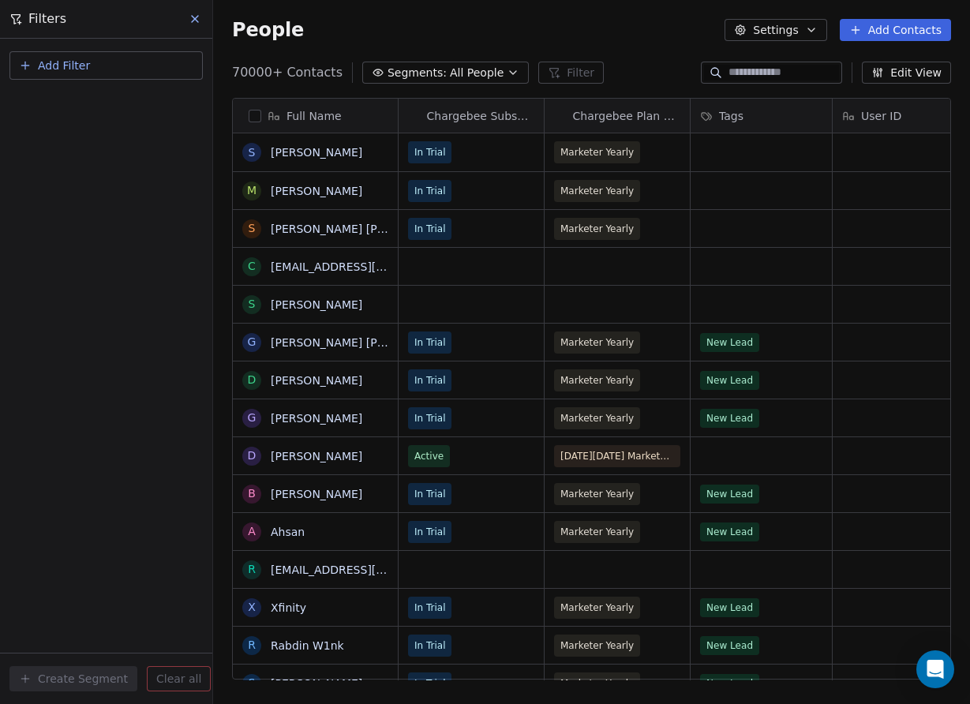
click at [112, 72] on button "Add Filter" at bounding box center [105, 65] width 193 height 28
click at [105, 106] on span "Contact properties" at bounding box center [77, 103] width 103 height 17
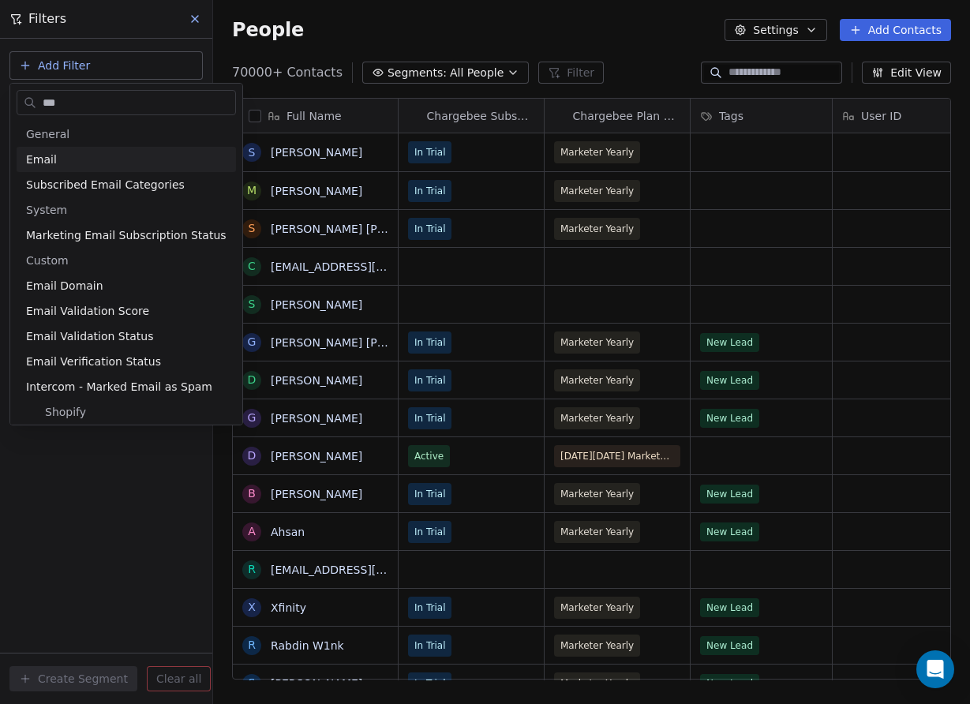
type input "***"
click at [96, 162] on div "Email" at bounding box center [126, 160] width 200 height 16
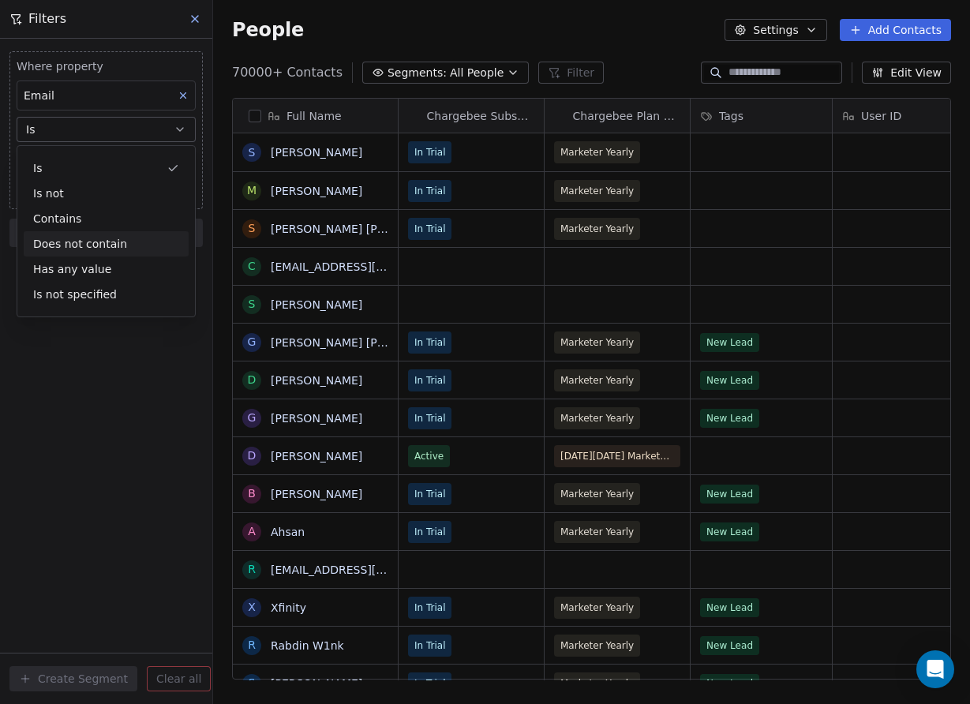
click at [37, 369] on div "Where property Email Is Add filter to this group Add another filter Create Segm…" at bounding box center [106, 371] width 212 height 665
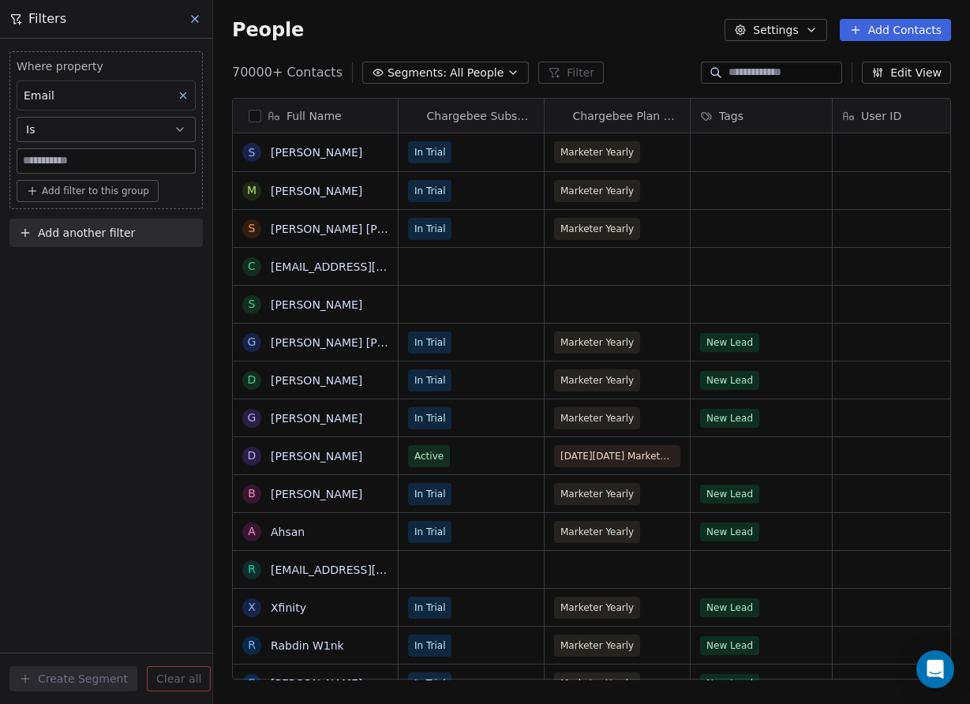
click at [166, 159] on input at bounding box center [106, 161] width 178 height 24
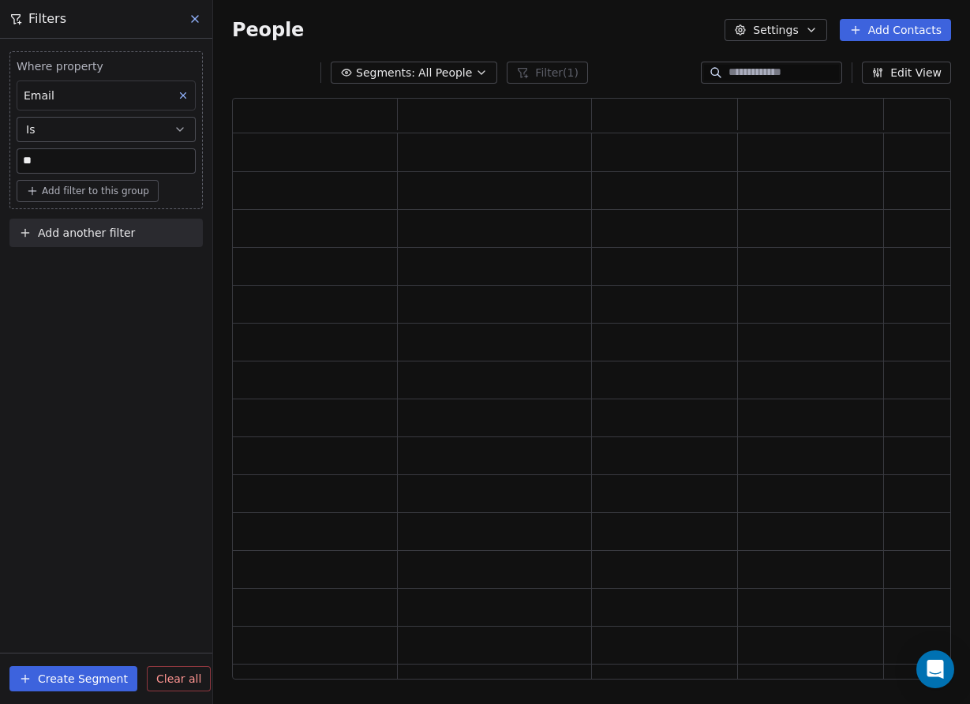
click at [12, 281] on div "Where property Email Is ** Add filter to this group Add another filter Create S…" at bounding box center [106, 371] width 212 height 665
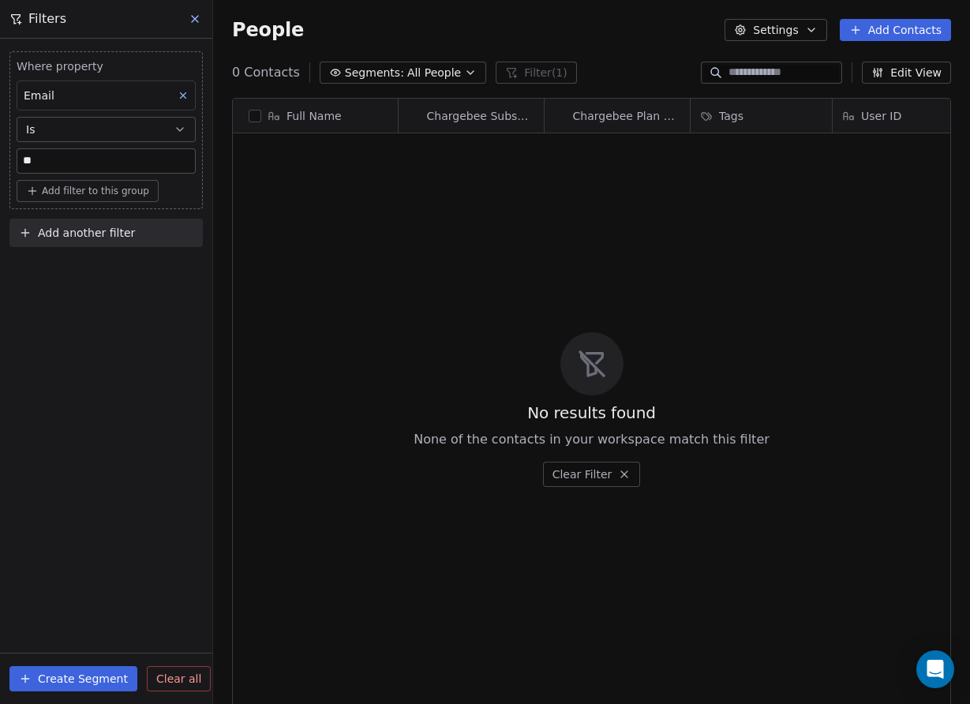
click at [58, 152] on input "**" at bounding box center [106, 161] width 178 height 24
type input "*"
click at [114, 347] on div "Where property Email Is Add filter to this group Add another filter Create Segm…" at bounding box center [106, 371] width 212 height 665
click at [66, 127] on button "Is" at bounding box center [106, 129] width 179 height 25
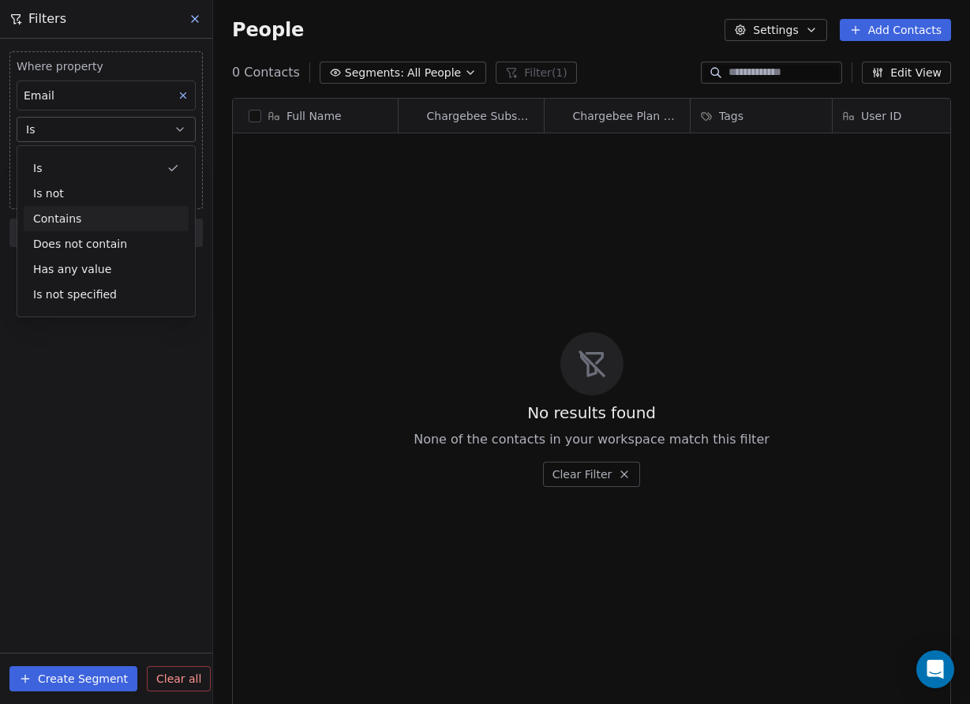
click at [90, 218] on div "Contains" at bounding box center [106, 218] width 165 height 25
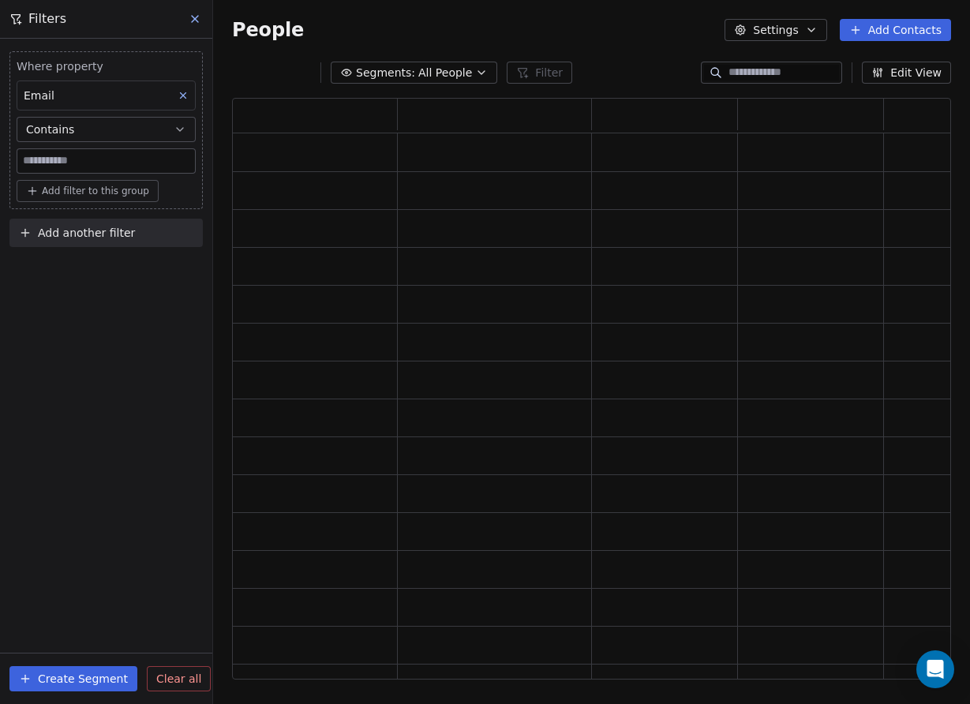
scroll to position [582, 719]
click at [99, 381] on div "Where property Email Contains Add filter to this group Add another filter Creat…" at bounding box center [106, 371] width 212 height 665
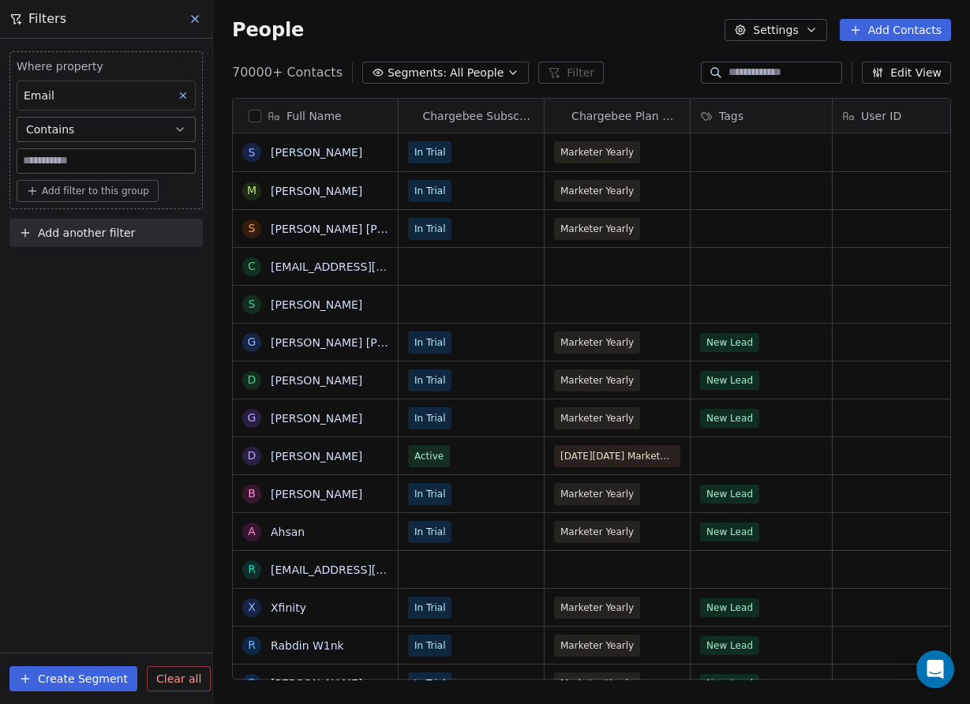
scroll to position [620, 757]
click at [94, 159] on input at bounding box center [106, 161] width 178 height 24
click at [101, 126] on button "Contains" at bounding box center [106, 129] width 179 height 25
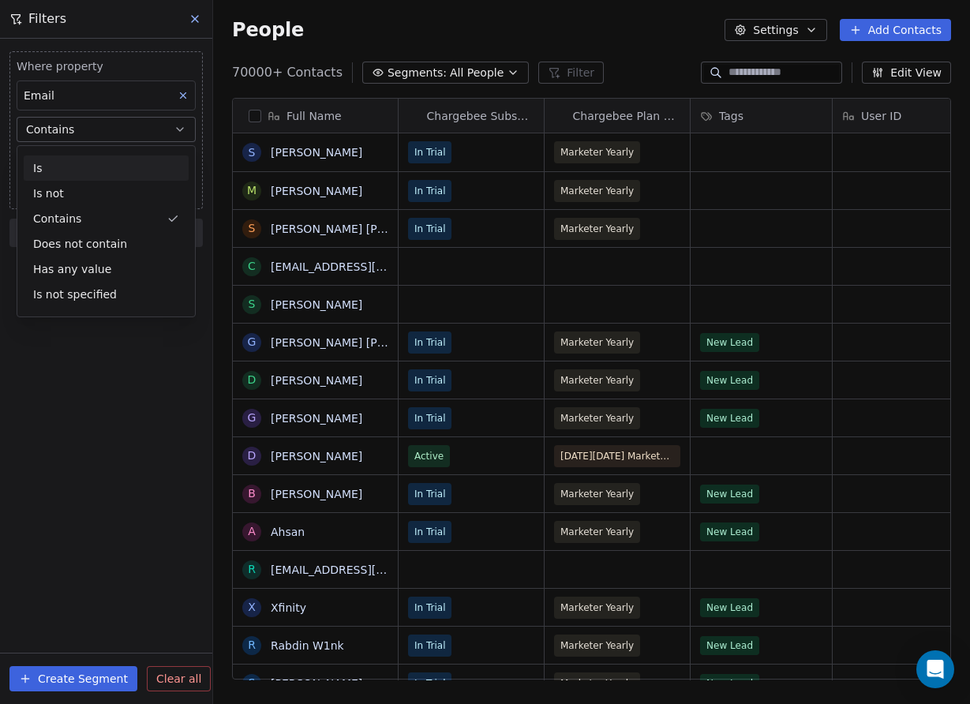
click at [75, 172] on div "Is" at bounding box center [106, 167] width 165 height 25
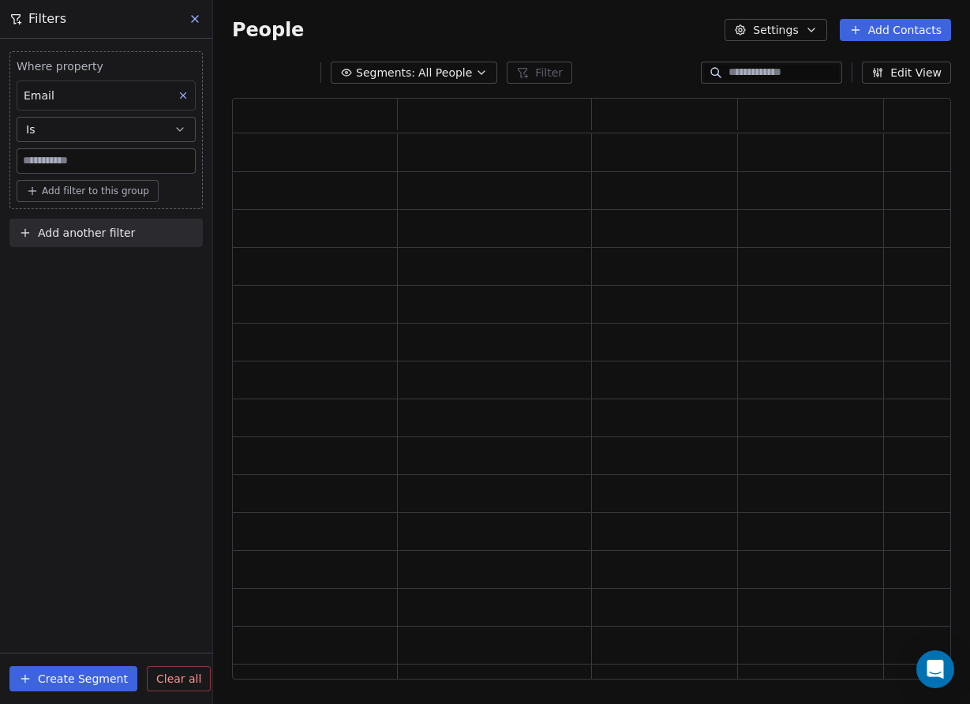
scroll to position [582, 719]
click at [18, 385] on div "Where property Email Is Add filter to this group Add another filter Create Segm…" at bounding box center [106, 371] width 212 height 665
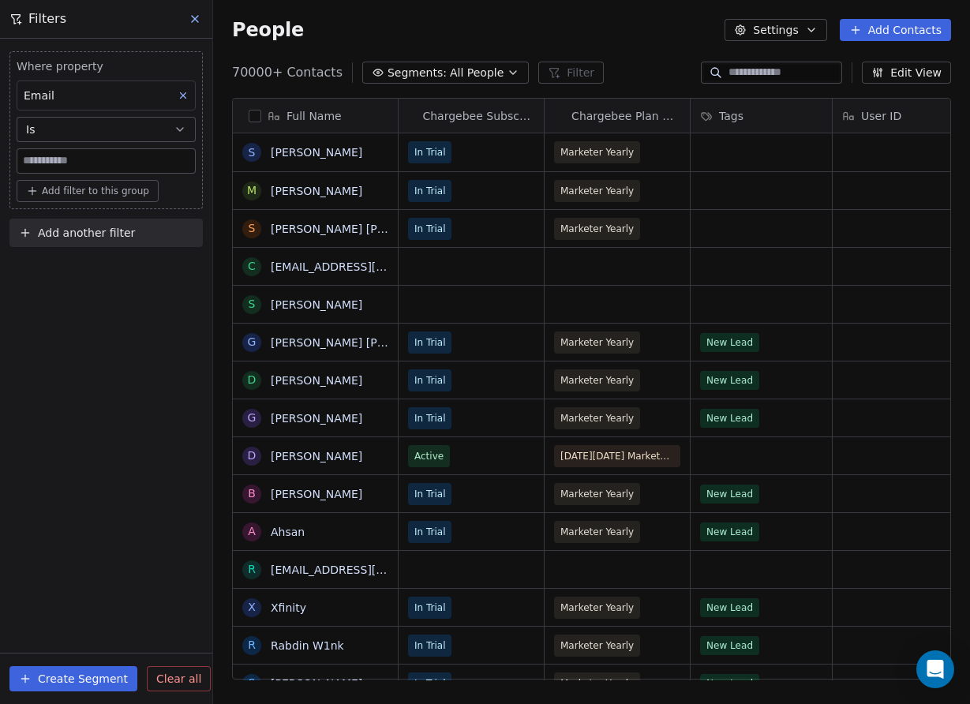
scroll to position [620, 757]
click at [191, 10] on button at bounding box center [196, 19] width 24 height 22
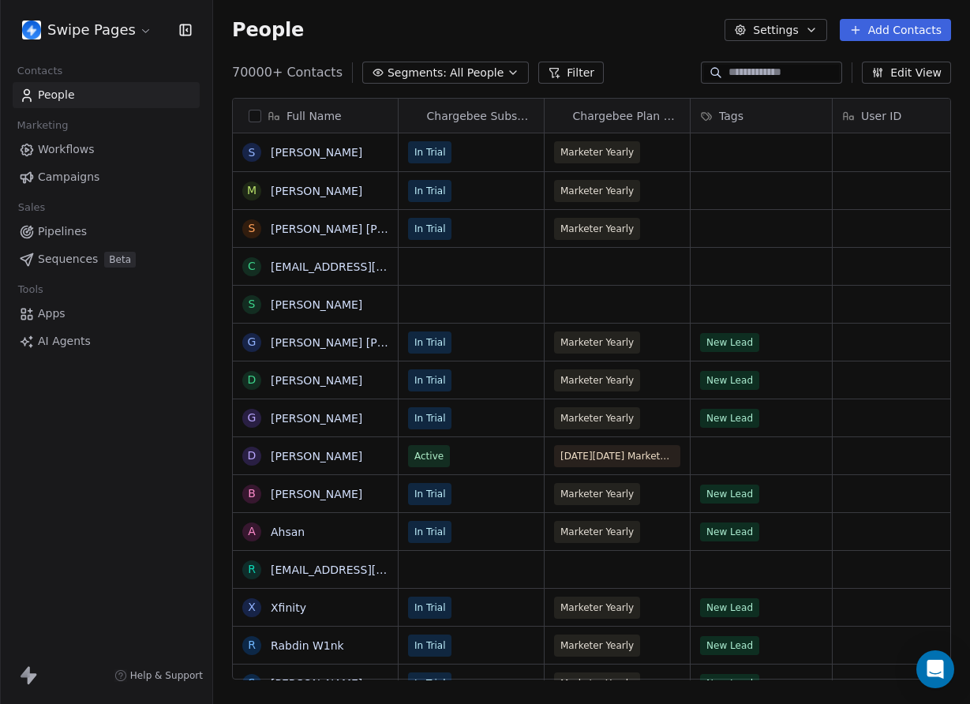
click at [538, 81] on button "Filter" at bounding box center [571, 73] width 66 height 22
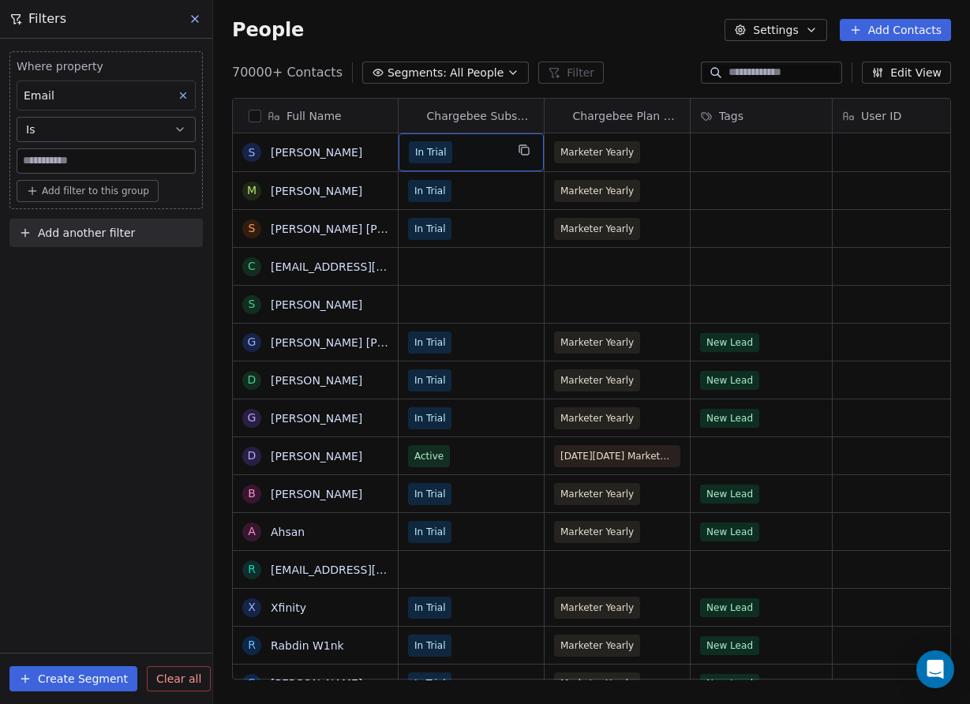
click at [495, 147] on span "In Trial" at bounding box center [457, 152] width 96 height 22
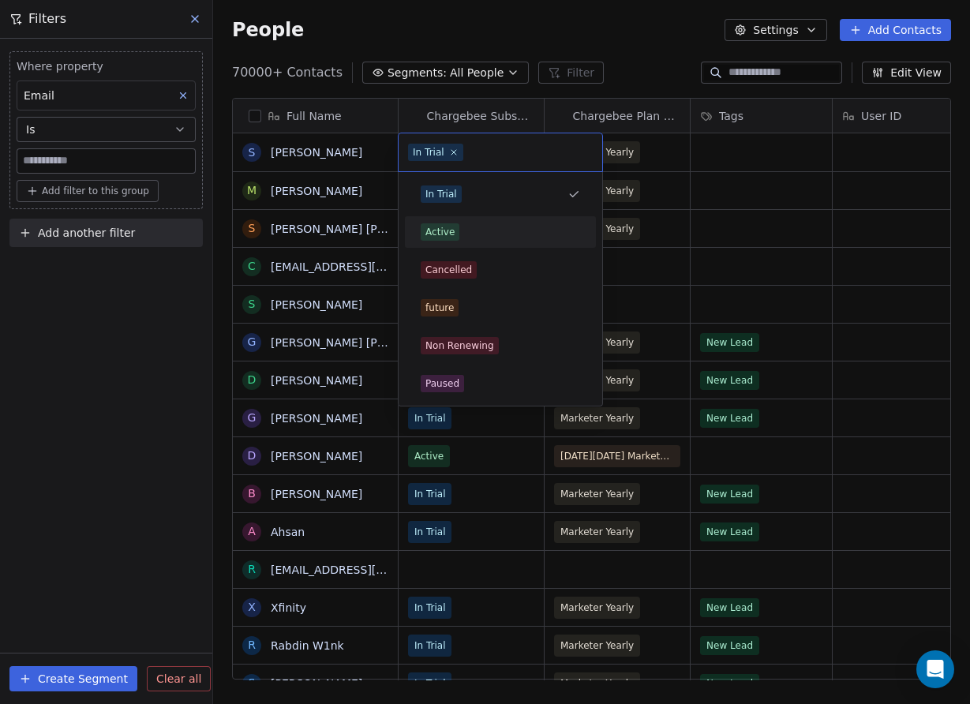
click at [480, 242] on div "Active" at bounding box center [500, 231] width 178 height 25
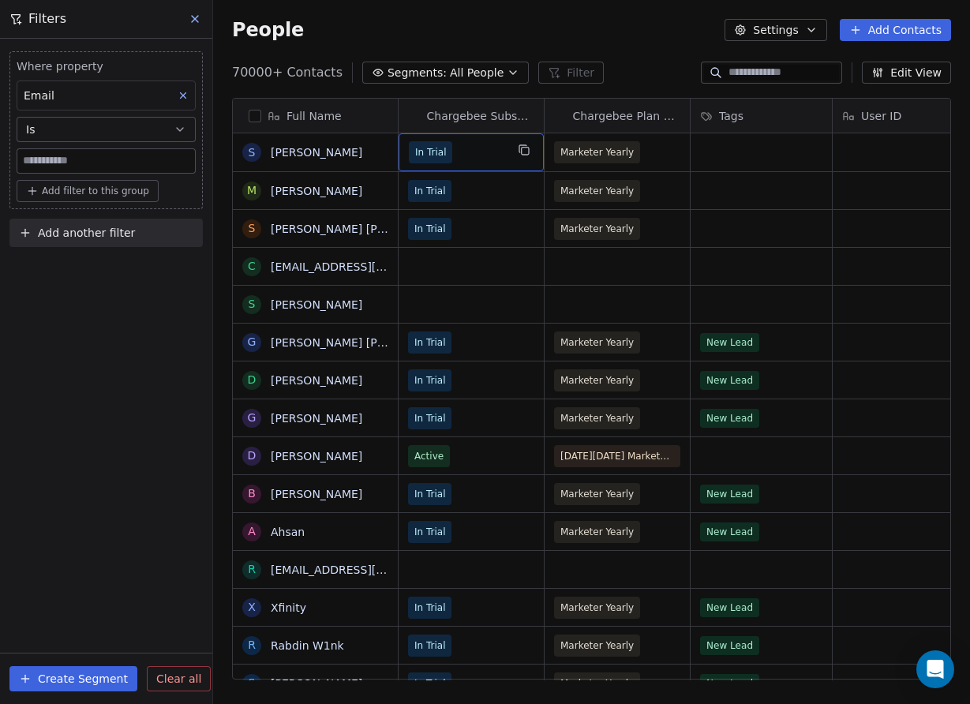
click at [62, 129] on button "Is" at bounding box center [106, 129] width 179 height 25
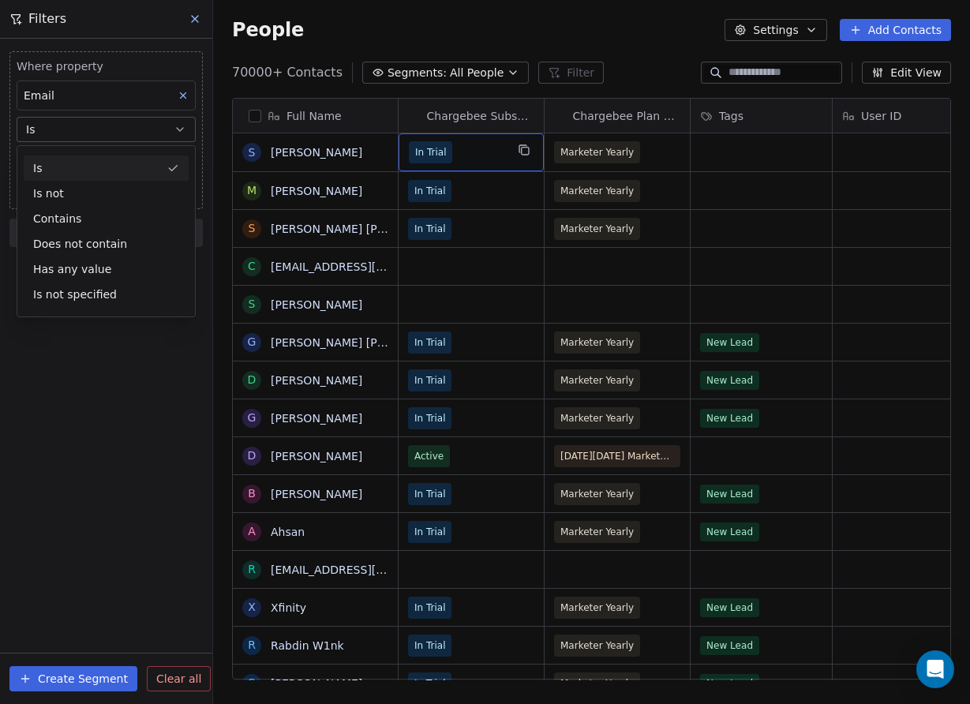
click at [185, 91] on icon at bounding box center [183, 95] width 11 height 11
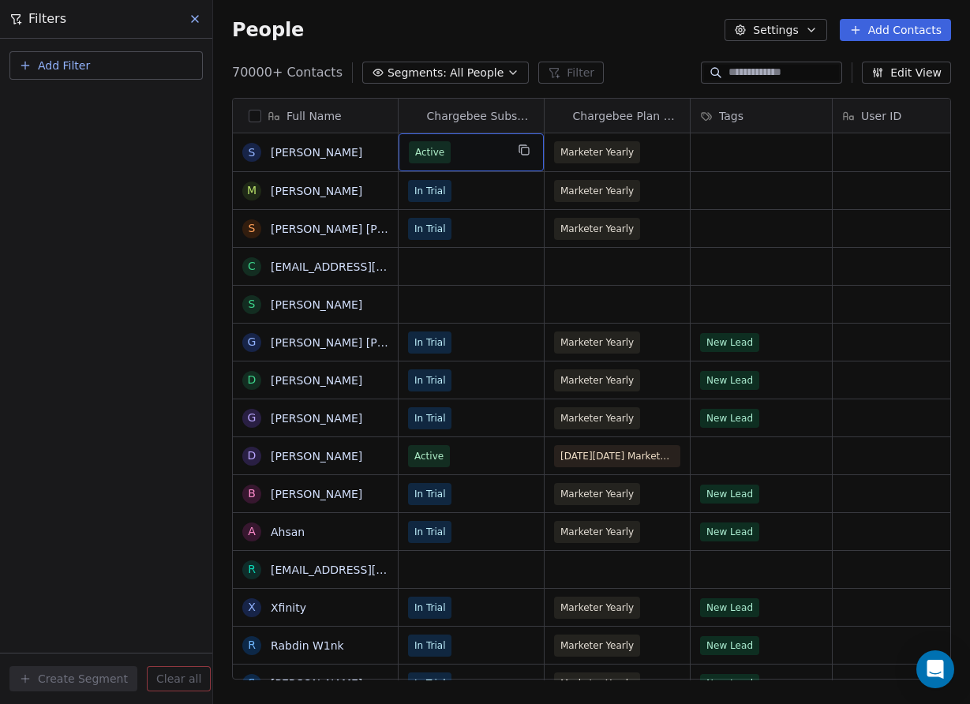
click at [214, 18] on div "People Settings Add Contacts" at bounding box center [591, 30] width 757 height 60
click at [204, 21] on button at bounding box center [196, 19] width 24 height 22
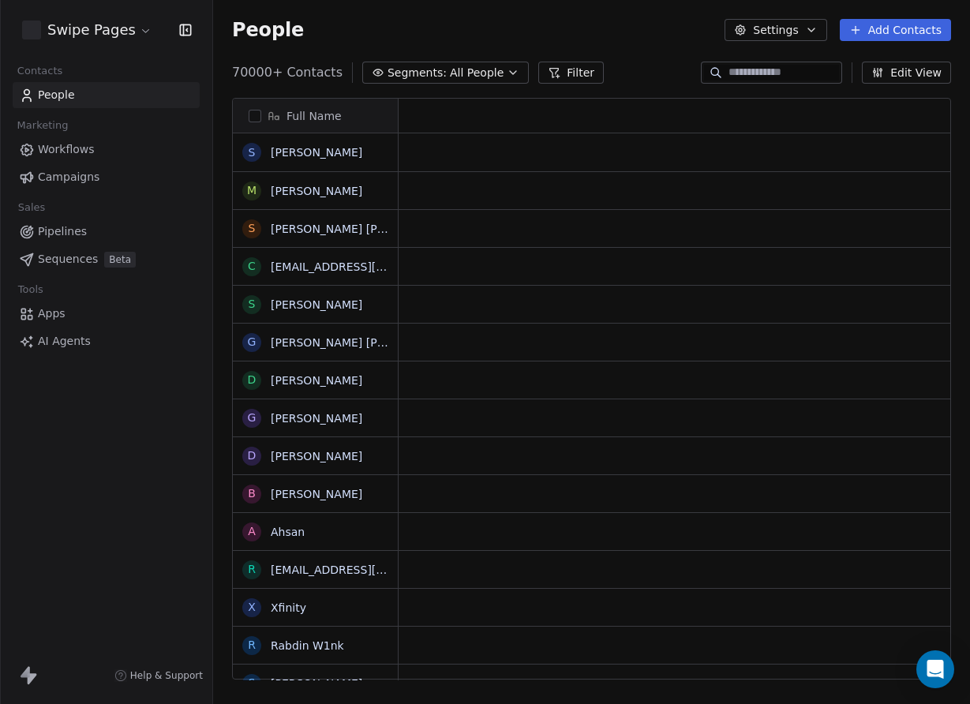
scroll to position [620, 757]
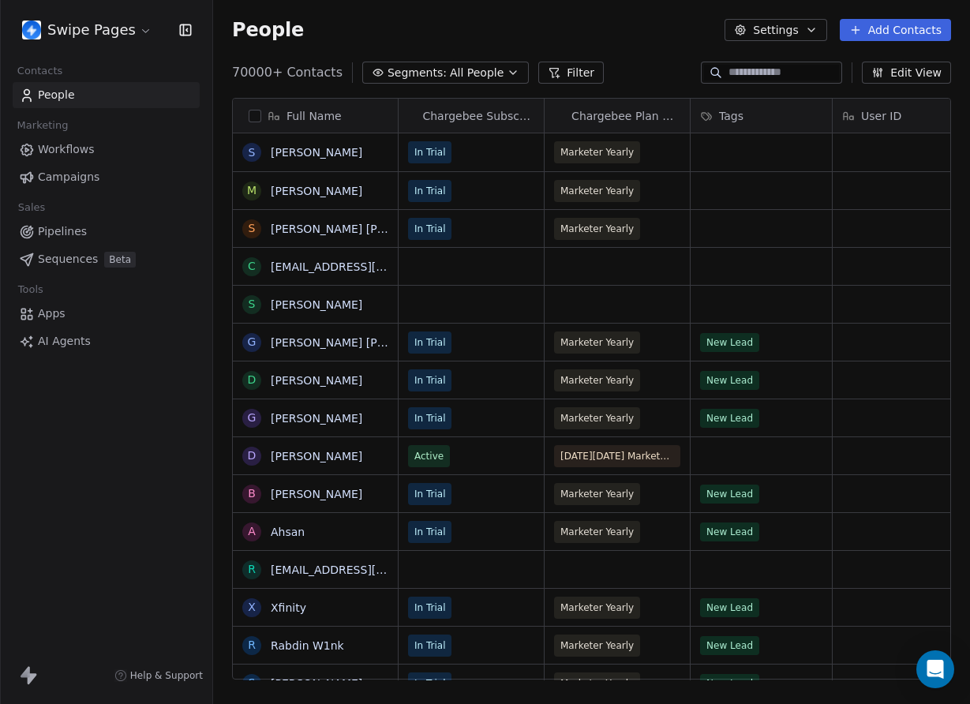
click at [593, 77] on div "70000+ Contacts Segments: All People Filter Edit View" at bounding box center [591, 72] width 757 height 25
click at [581, 77] on button "Filter" at bounding box center [571, 73] width 66 height 22
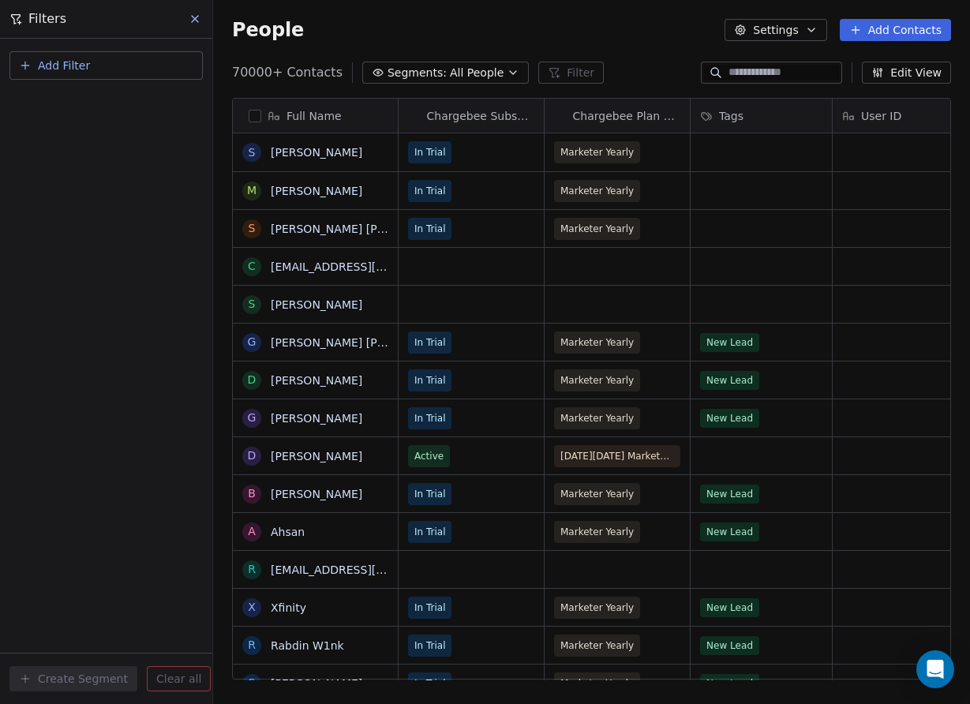
click at [133, 65] on button "Add Filter" at bounding box center [105, 65] width 193 height 28
click at [129, 99] on div "Contact properties" at bounding box center [106, 103] width 160 height 17
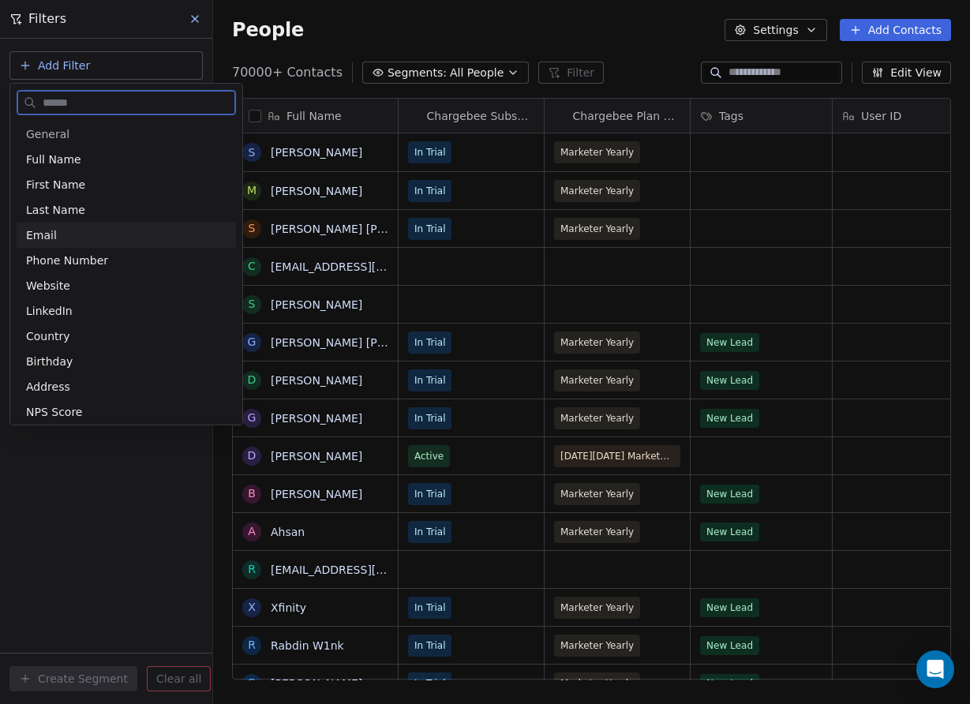
click at [91, 236] on div "Email" at bounding box center [126, 235] width 200 height 16
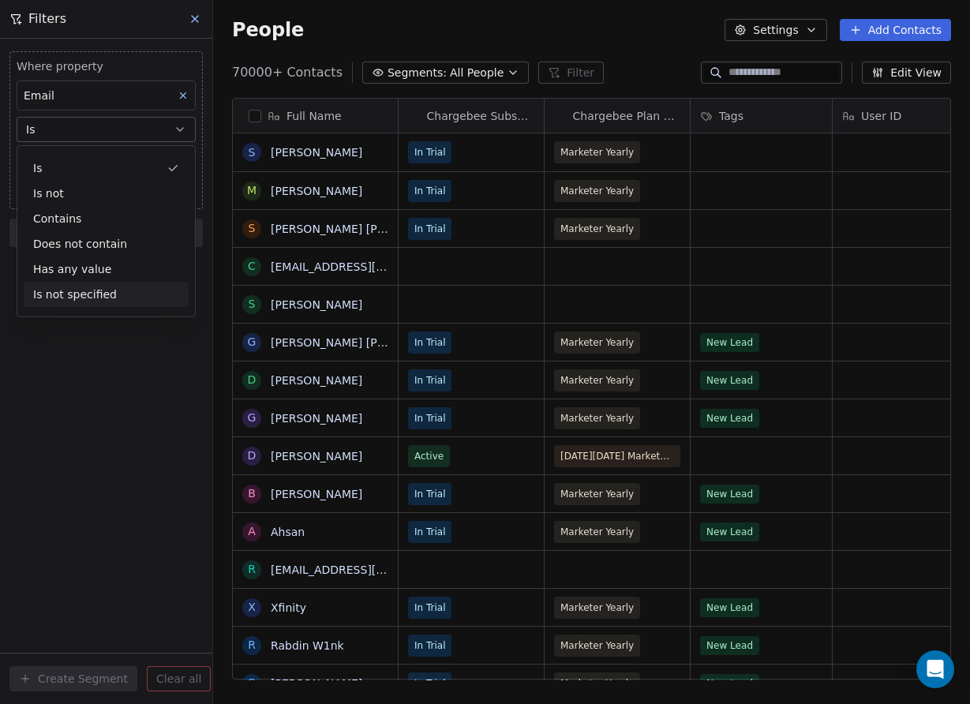
click at [69, 369] on div "Where property Email Is Add filter to this group Add another filter Create Segm…" at bounding box center [106, 371] width 212 height 665
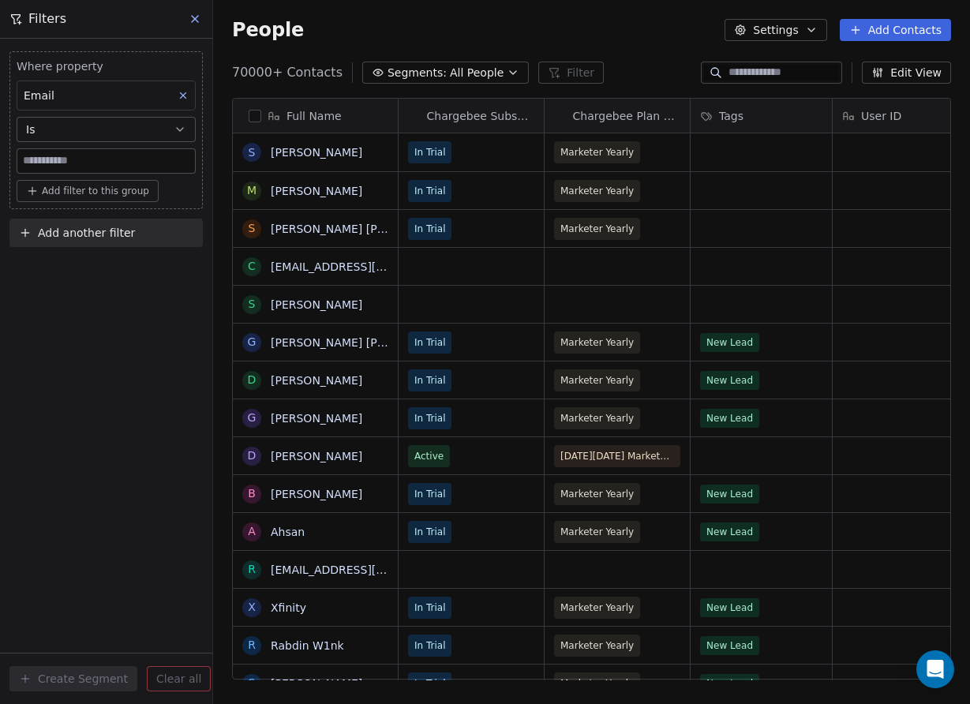
click at [64, 128] on button "Is" at bounding box center [106, 129] width 179 height 25
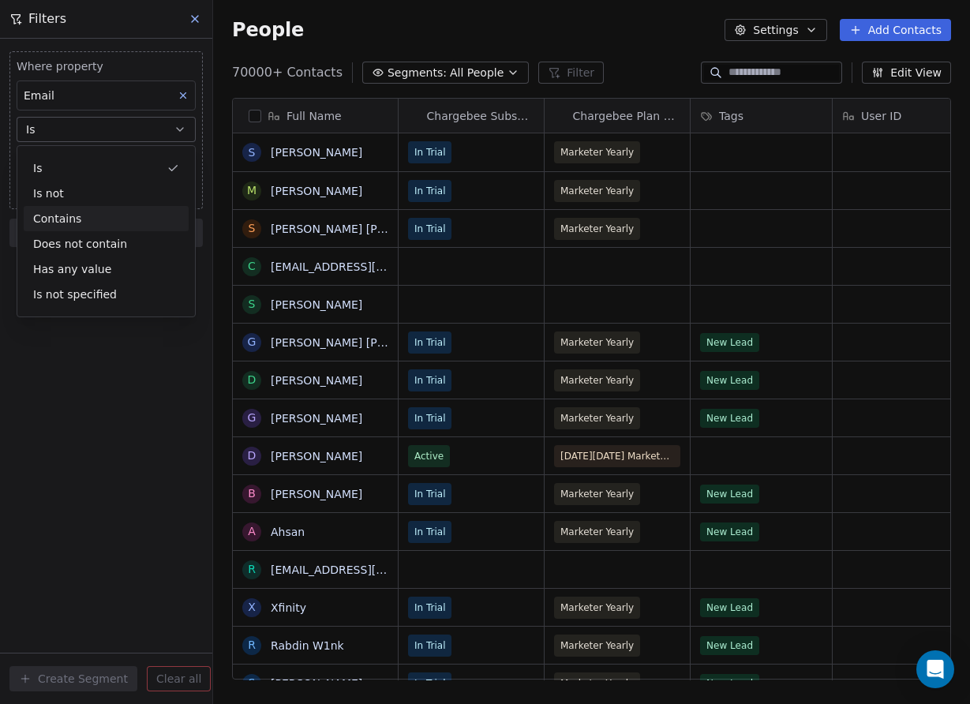
click at [63, 221] on div "Contains" at bounding box center [106, 218] width 165 height 25
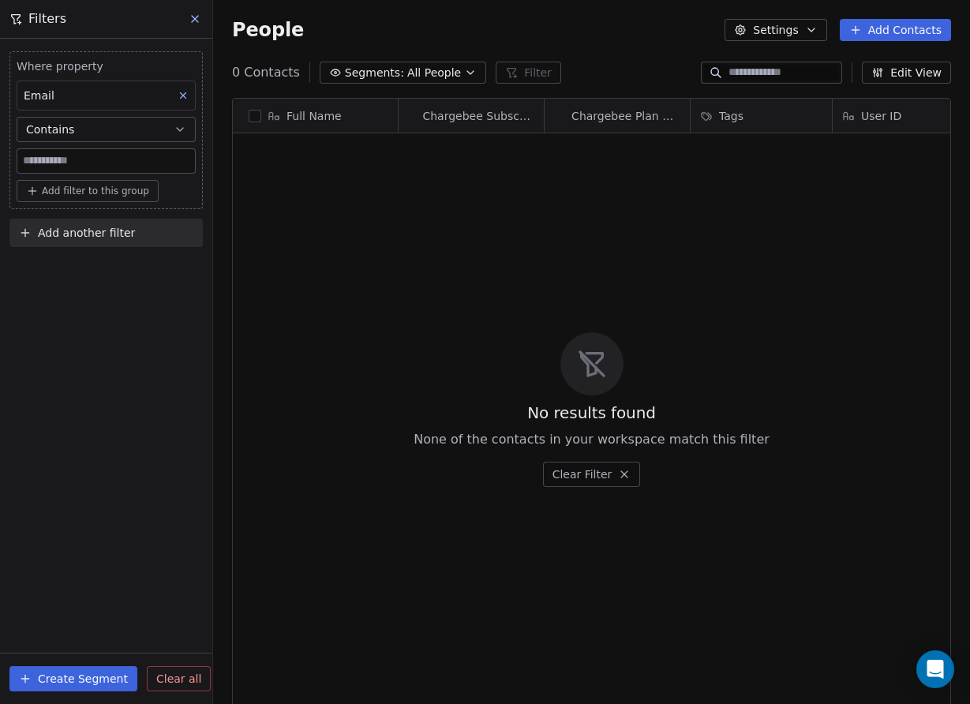
click at [112, 138] on button "Contains" at bounding box center [106, 129] width 179 height 25
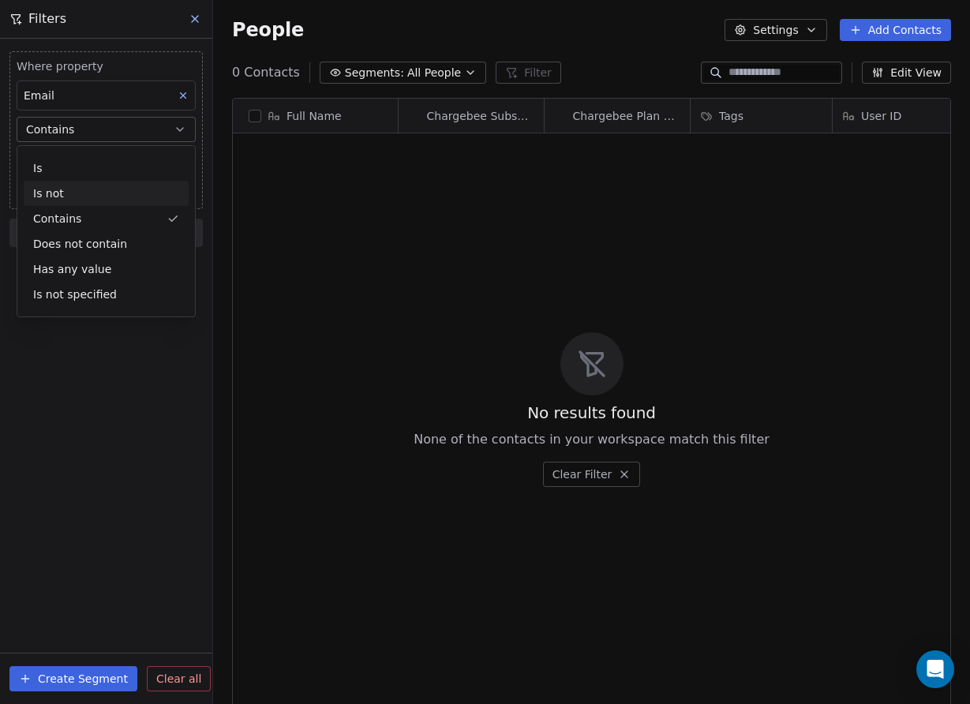
click at [104, 198] on div "Is not" at bounding box center [106, 193] width 165 height 25
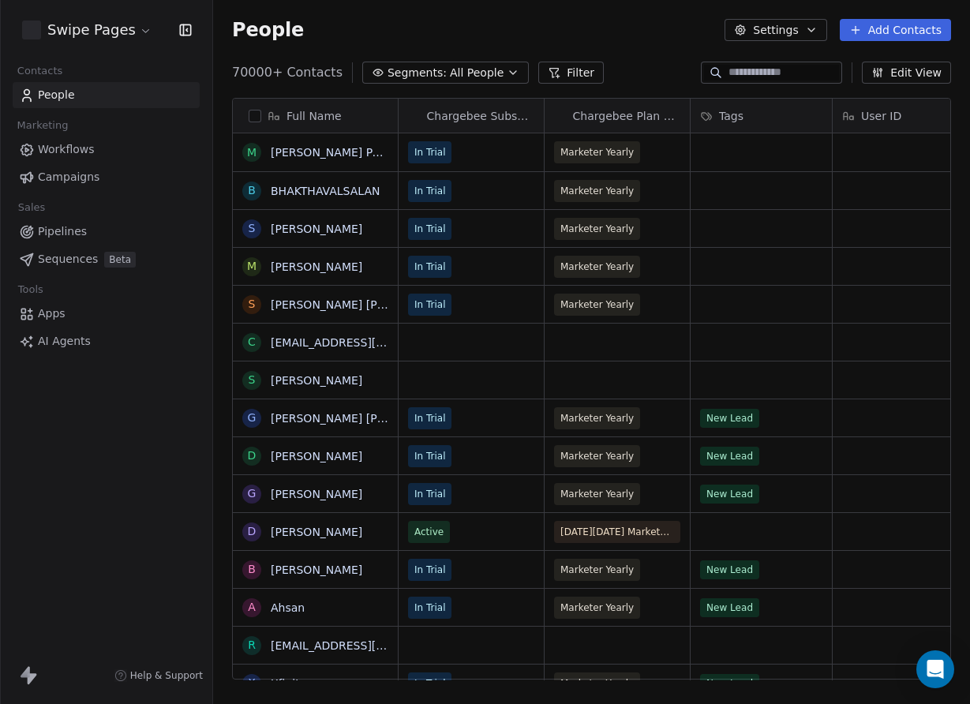
scroll to position [620, 757]
click at [568, 71] on button "Filter" at bounding box center [571, 73] width 66 height 22
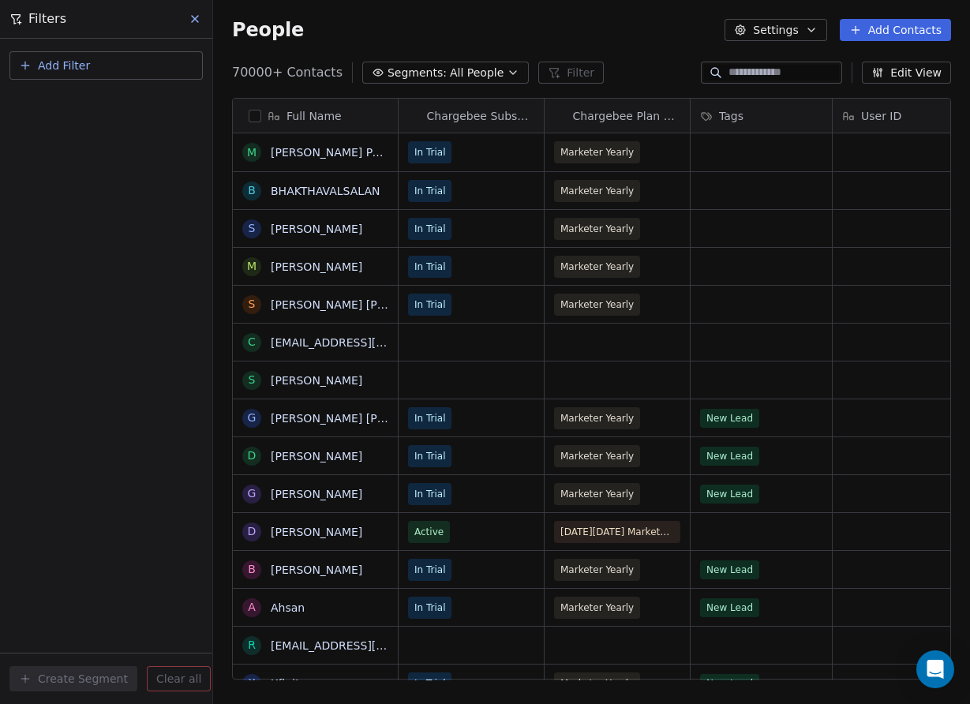
click at [84, 62] on span "Add Filter" at bounding box center [64, 66] width 52 height 17
click at [90, 107] on span "Contact properties" at bounding box center [77, 103] width 103 height 17
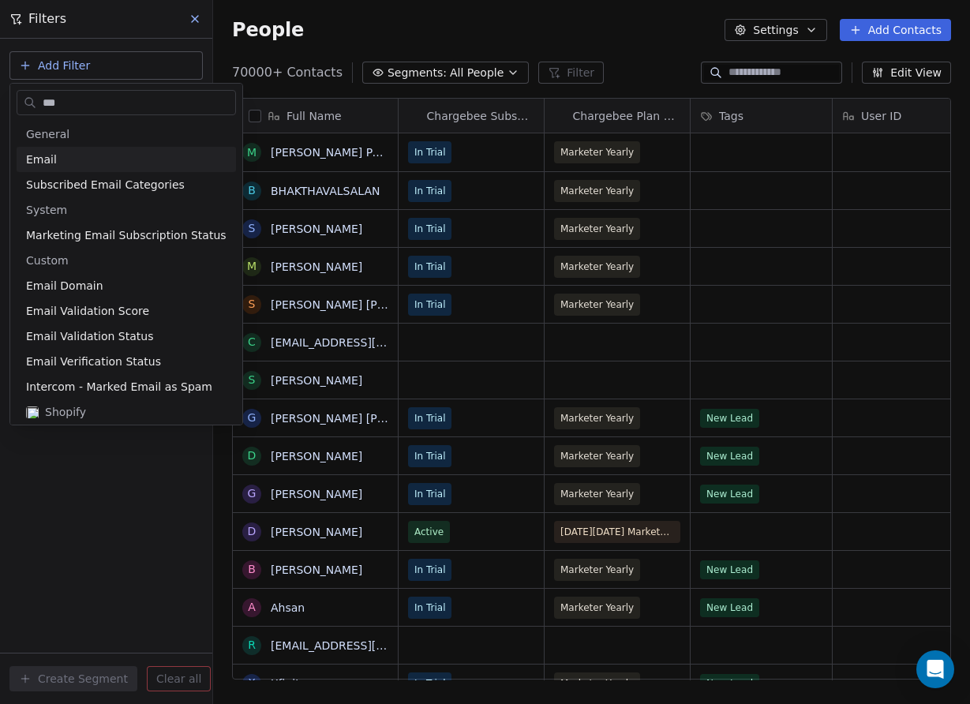
type input "***"
click at [82, 152] on div "Email" at bounding box center [126, 160] width 200 height 16
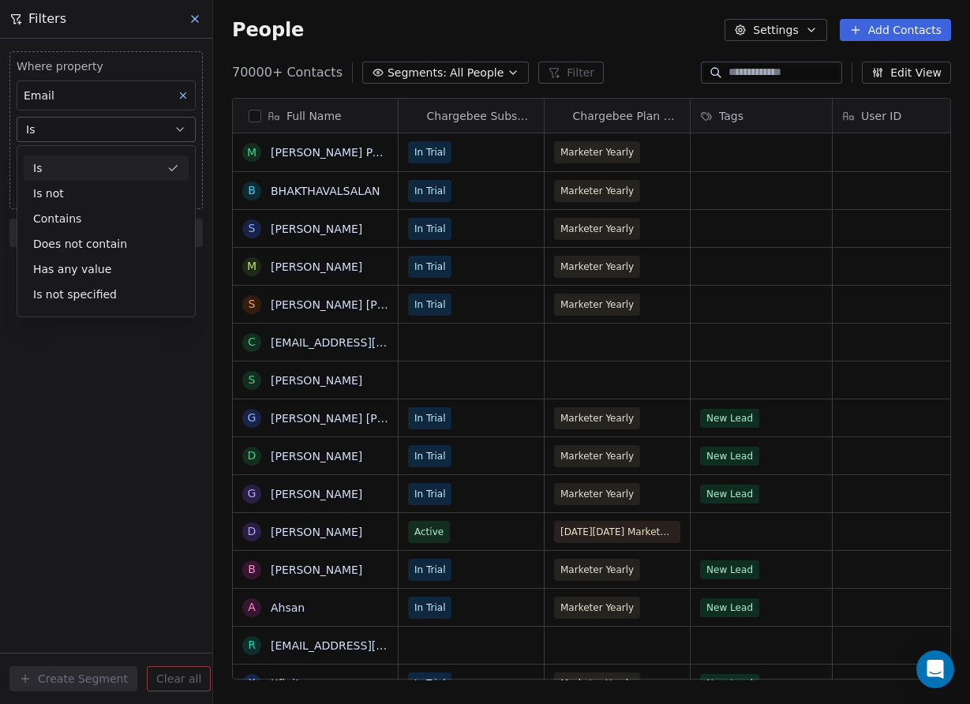
drag, startPoint x: 47, startPoint y: 163, endPoint x: 50, endPoint y: 182, distance: 19.1
click at [47, 163] on div "Is" at bounding box center [106, 167] width 165 height 25
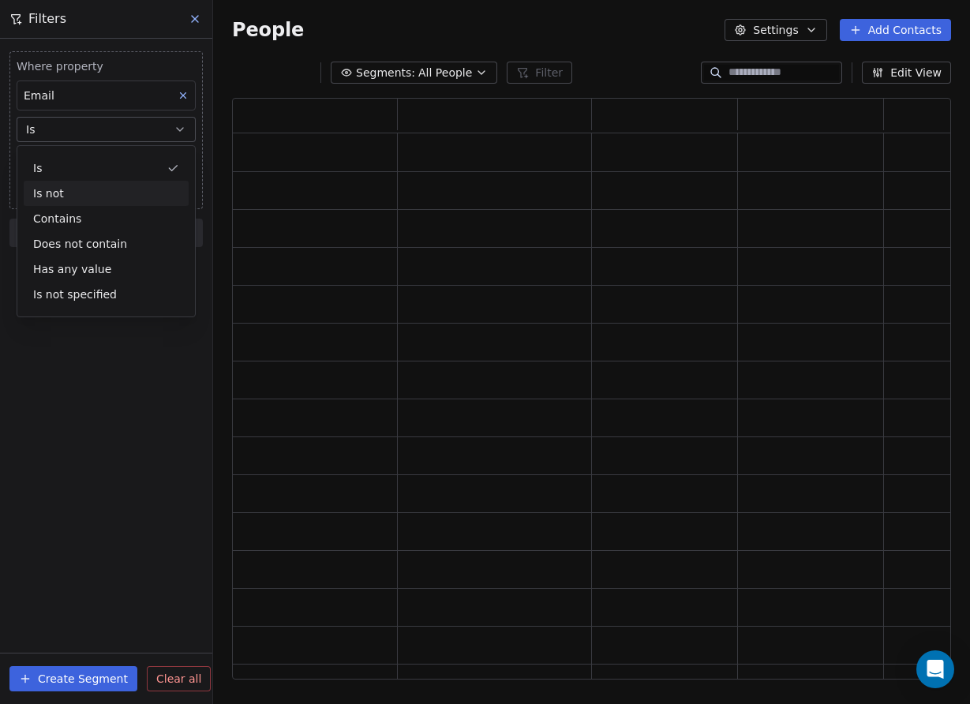
scroll to position [582, 719]
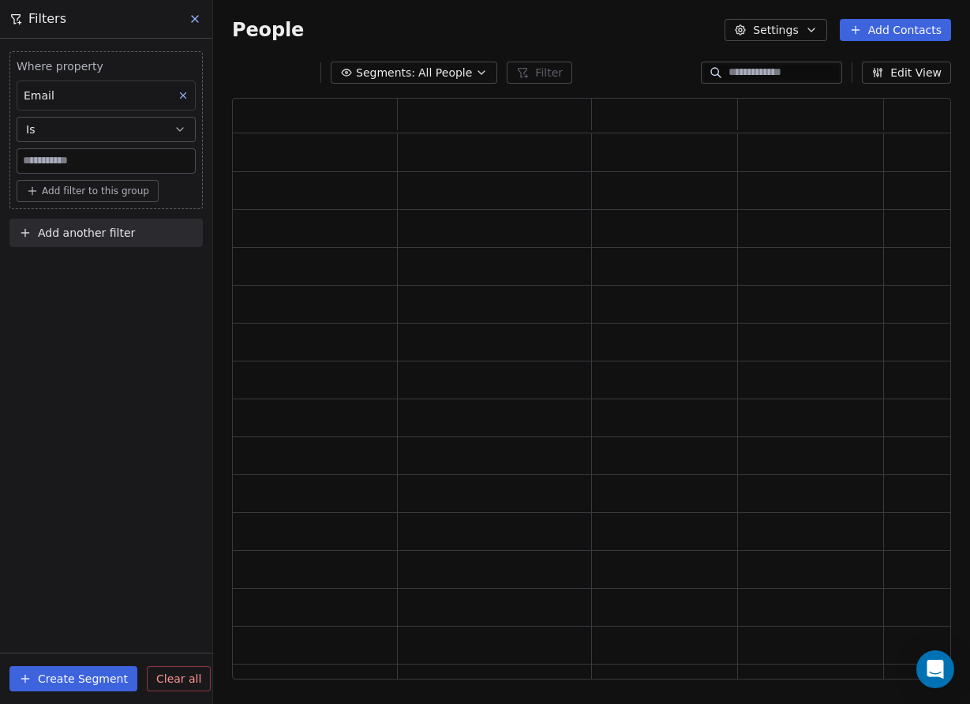
click at [73, 133] on button "Is" at bounding box center [106, 129] width 179 height 25
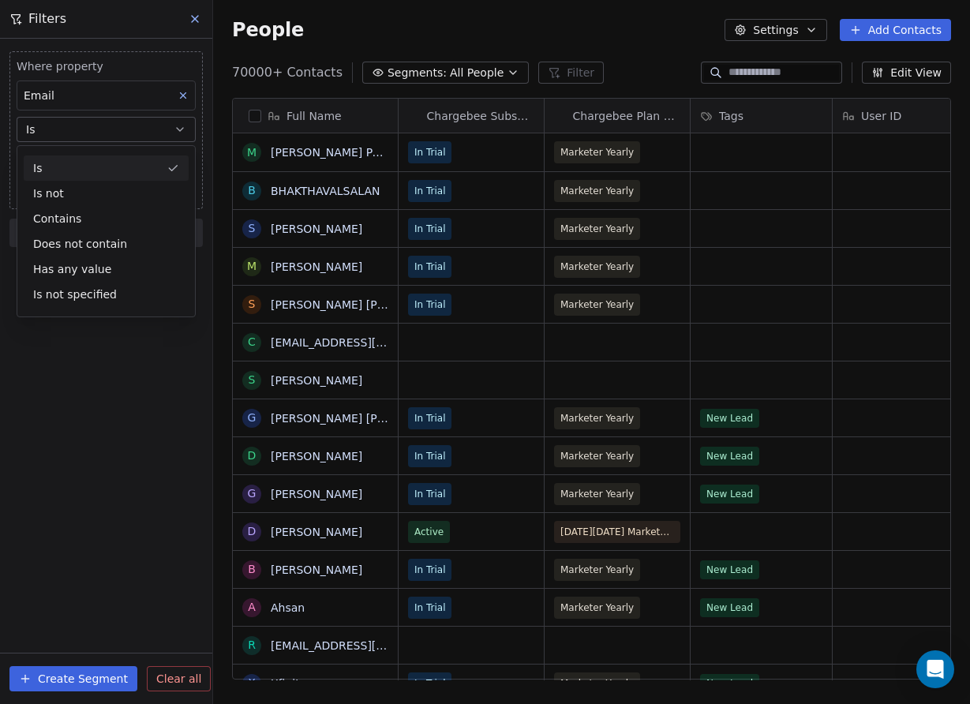
scroll to position [620, 757]
